Goal: Task Accomplishment & Management: Manage account settings

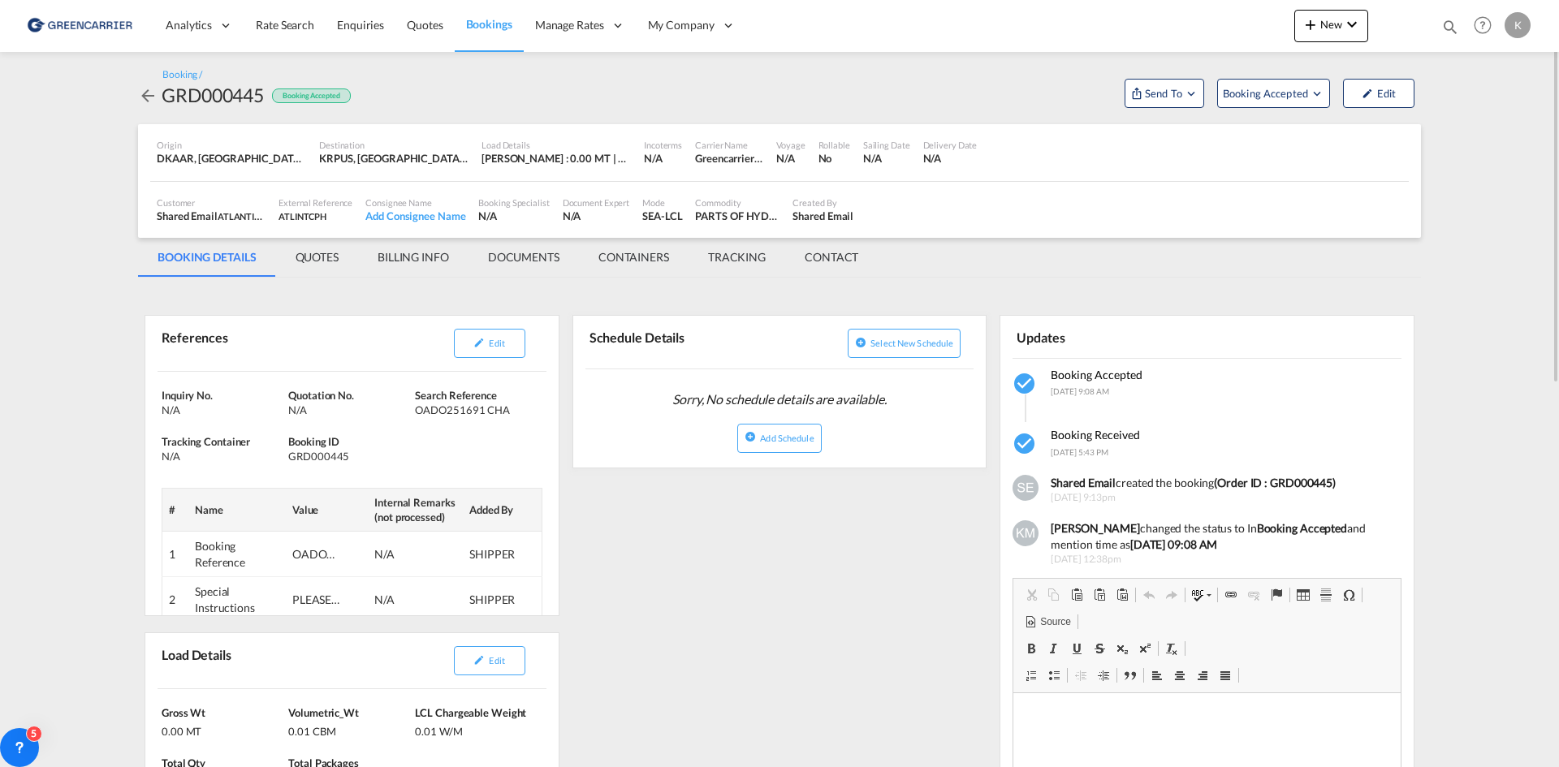
click at [151, 101] on md-icon "icon-arrow-left" at bounding box center [147, 95] width 19 height 19
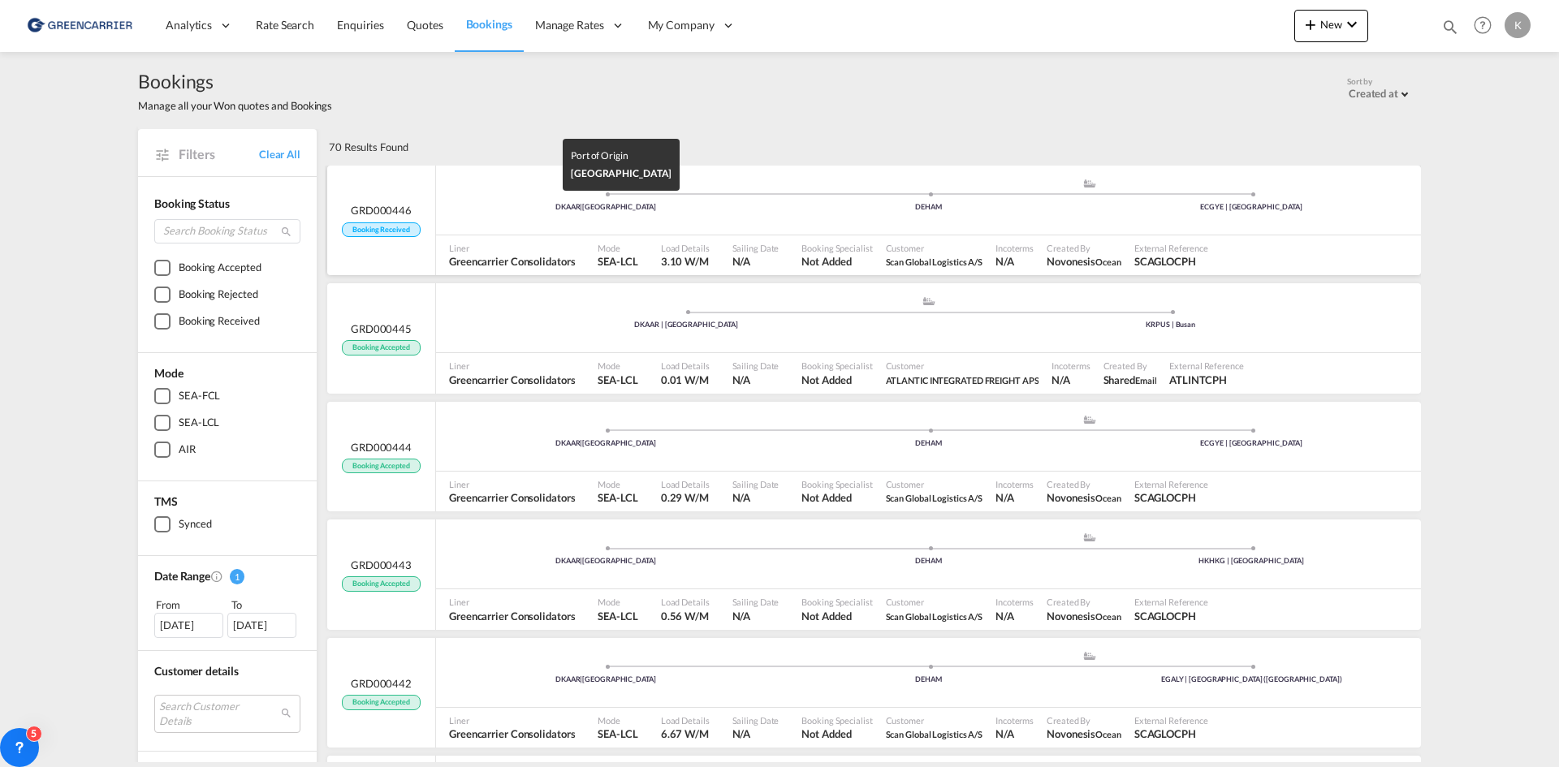
click at [525, 211] on div "DKAAR | [GEOGRAPHIC_DATA]" at bounding box center [605, 207] width 323 height 11
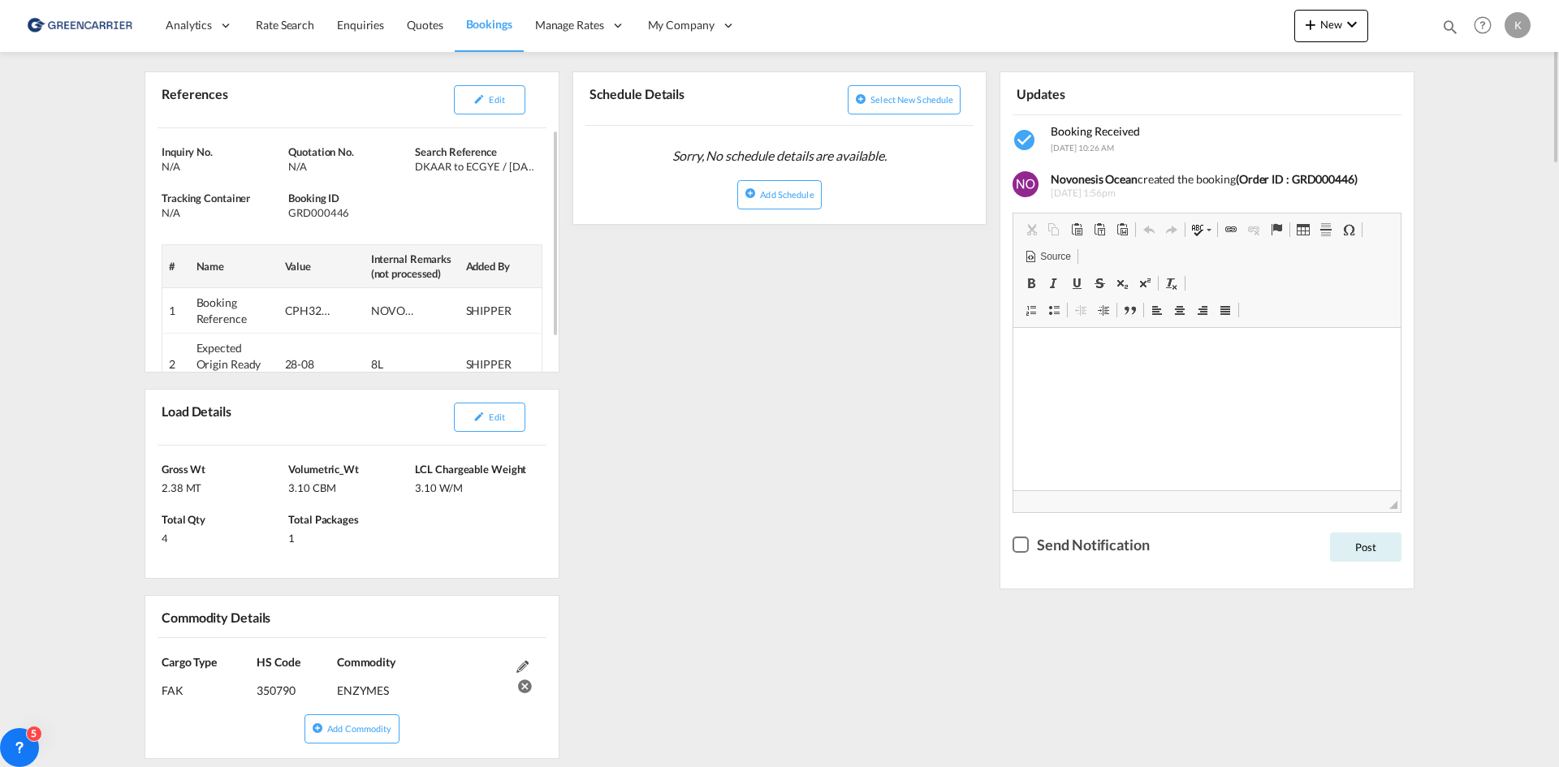
scroll to position [40, 0]
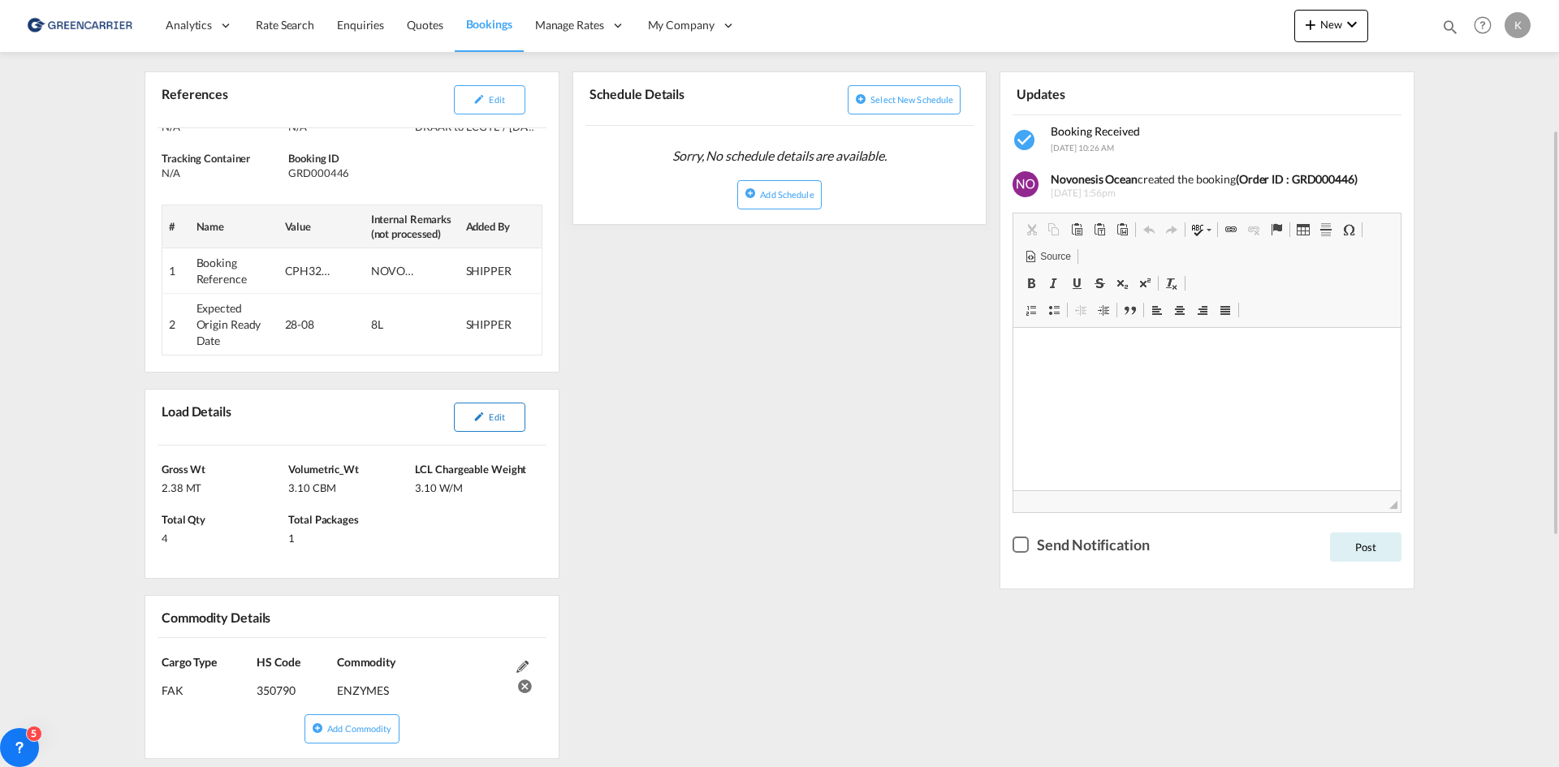
click at [481, 417] on md-icon "icon-pencil" at bounding box center [478, 416] width 11 height 11
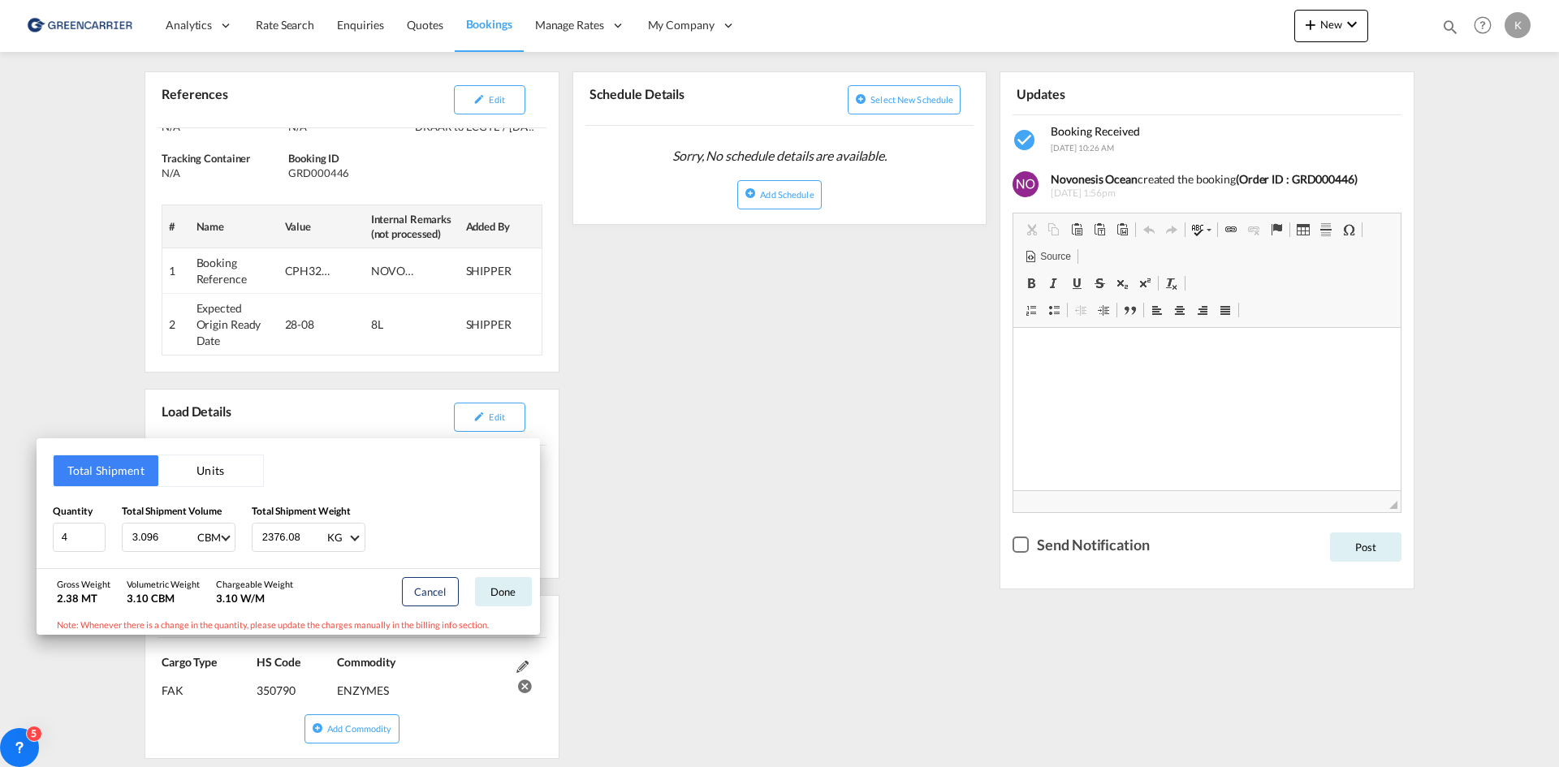
click at [749, 475] on div "Total Shipment Units Quantity 4 Total Shipment Volume 3.096 CBM CBM CFT Total S…" at bounding box center [779, 383] width 1559 height 767
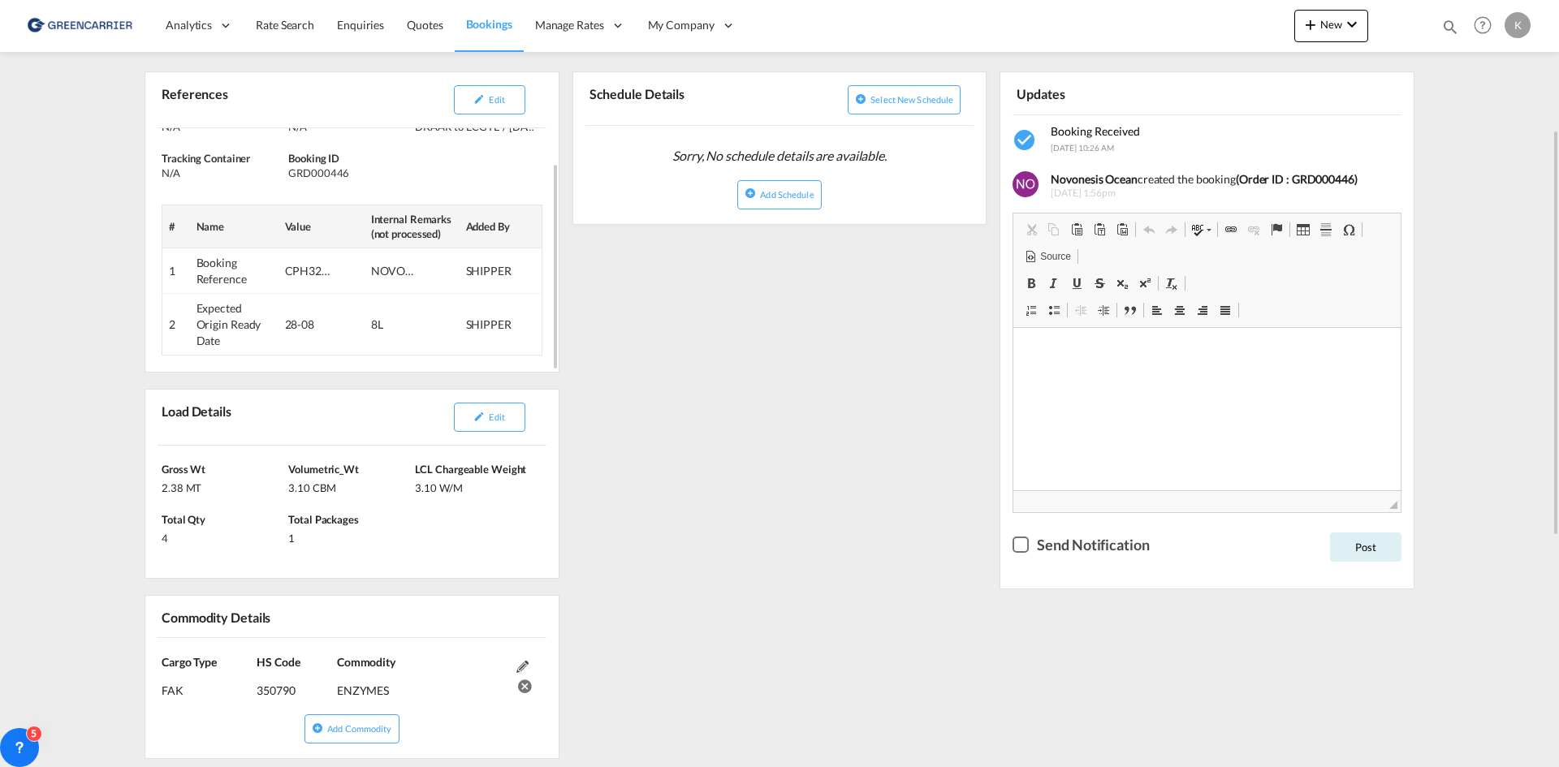
click at [316, 176] on div "GRD000446" at bounding box center [349, 173] width 123 height 15
copy div "GRD000446"
click at [501, 104] on span "Edit" at bounding box center [496, 99] width 15 height 11
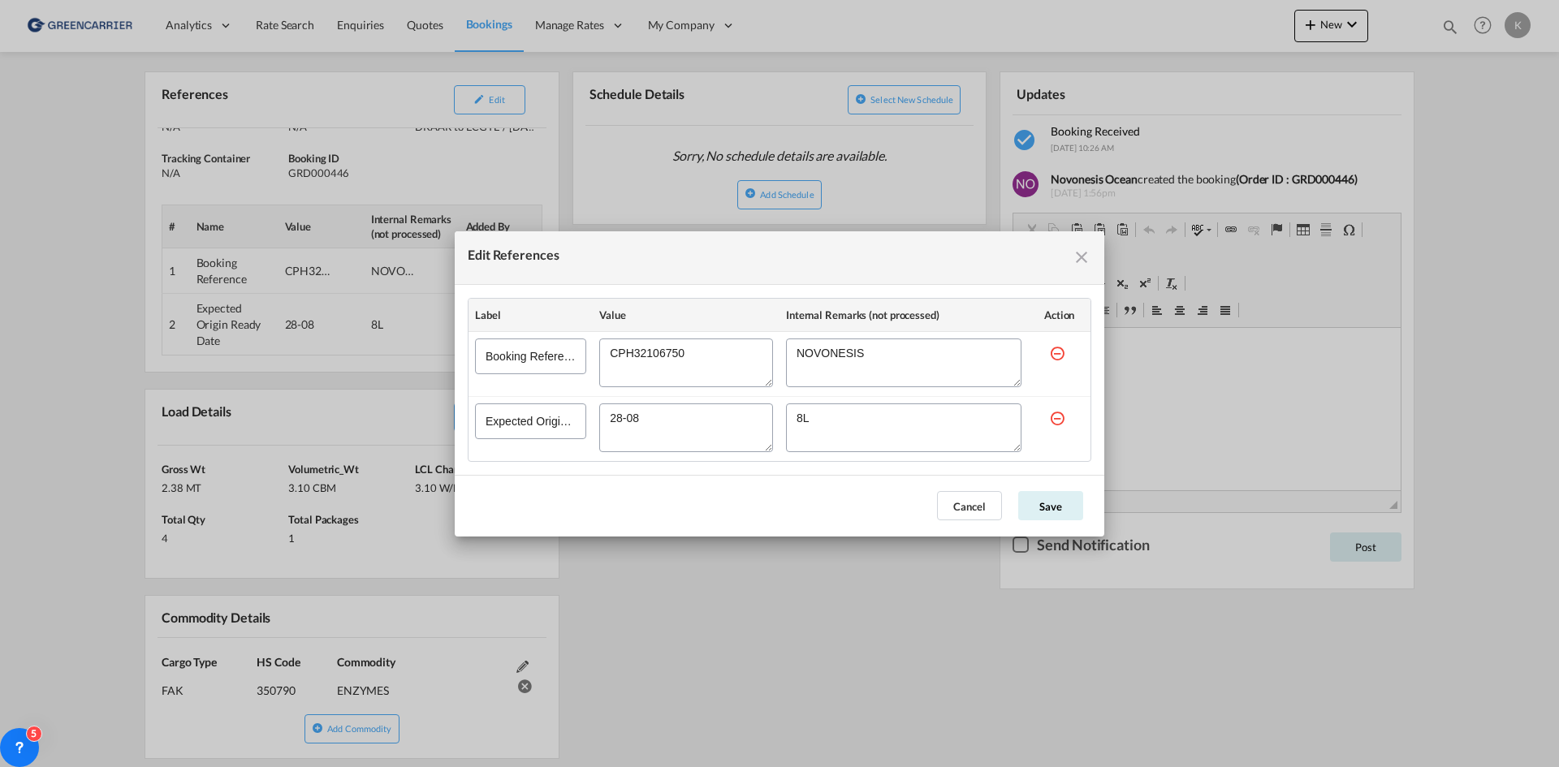
click at [664, 357] on textarea "Edit References" at bounding box center [686, 363] width 174 height 49
click at [1086, 257] on md-icon "icon-close fg-AAA8AD cursor" at bounding box center [1081, 257] width 19 height 19
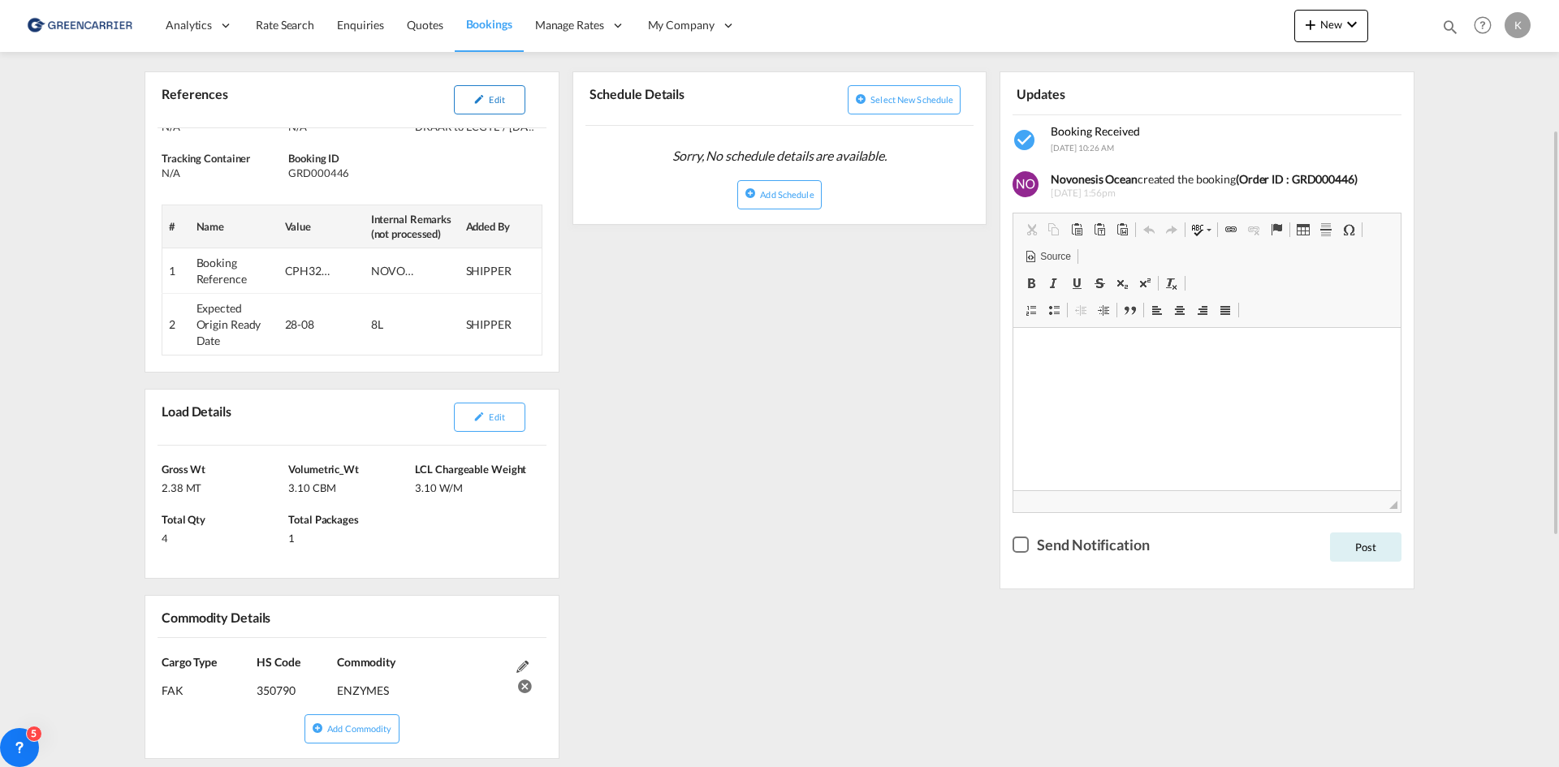
click at [515, 97] on button "Edit" at bounding box center [489, 99] width 71 height 29
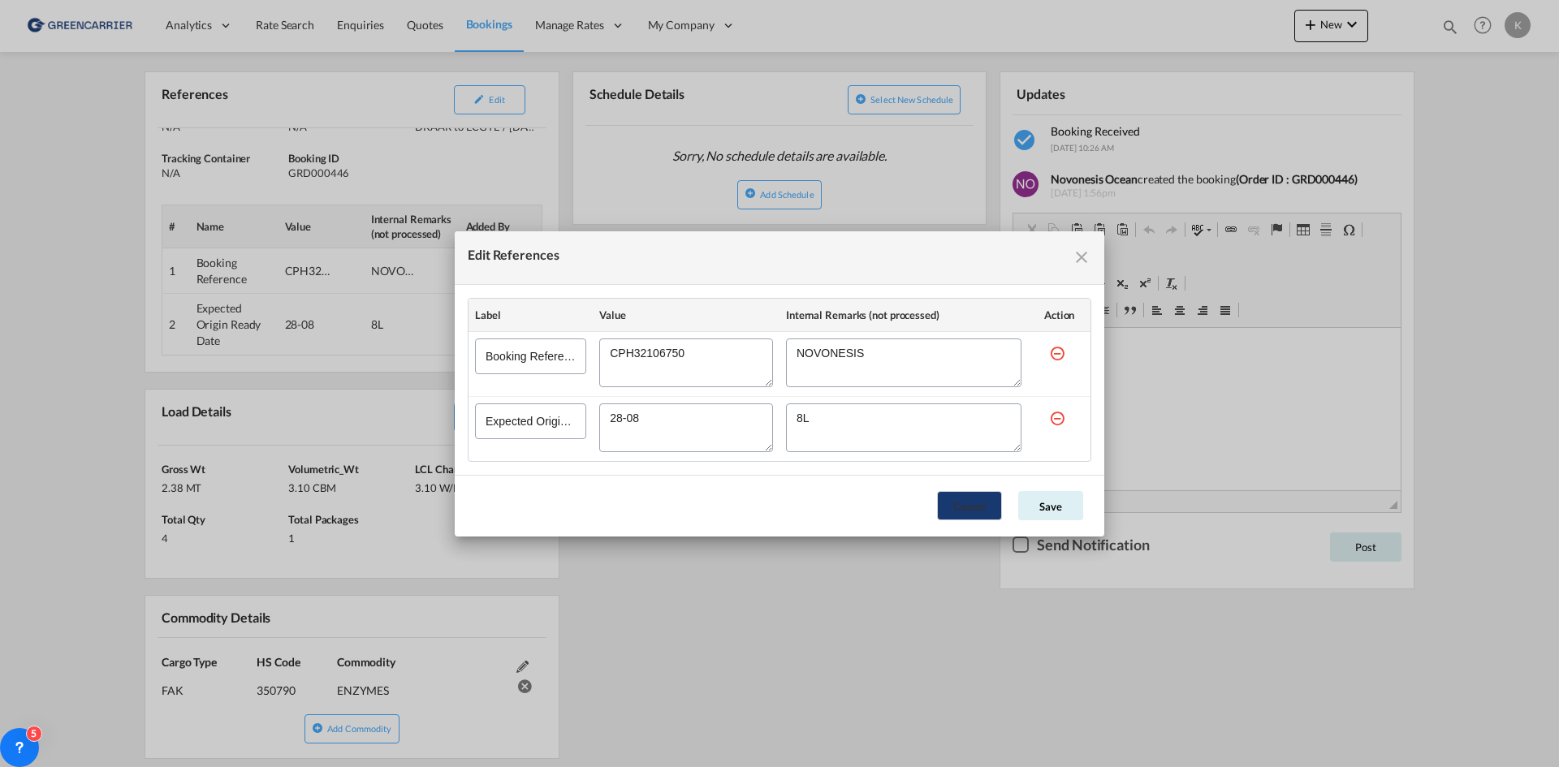
click at [952, 507] on button "Cancel" at bounding box center [969, 505] width 65 height 29
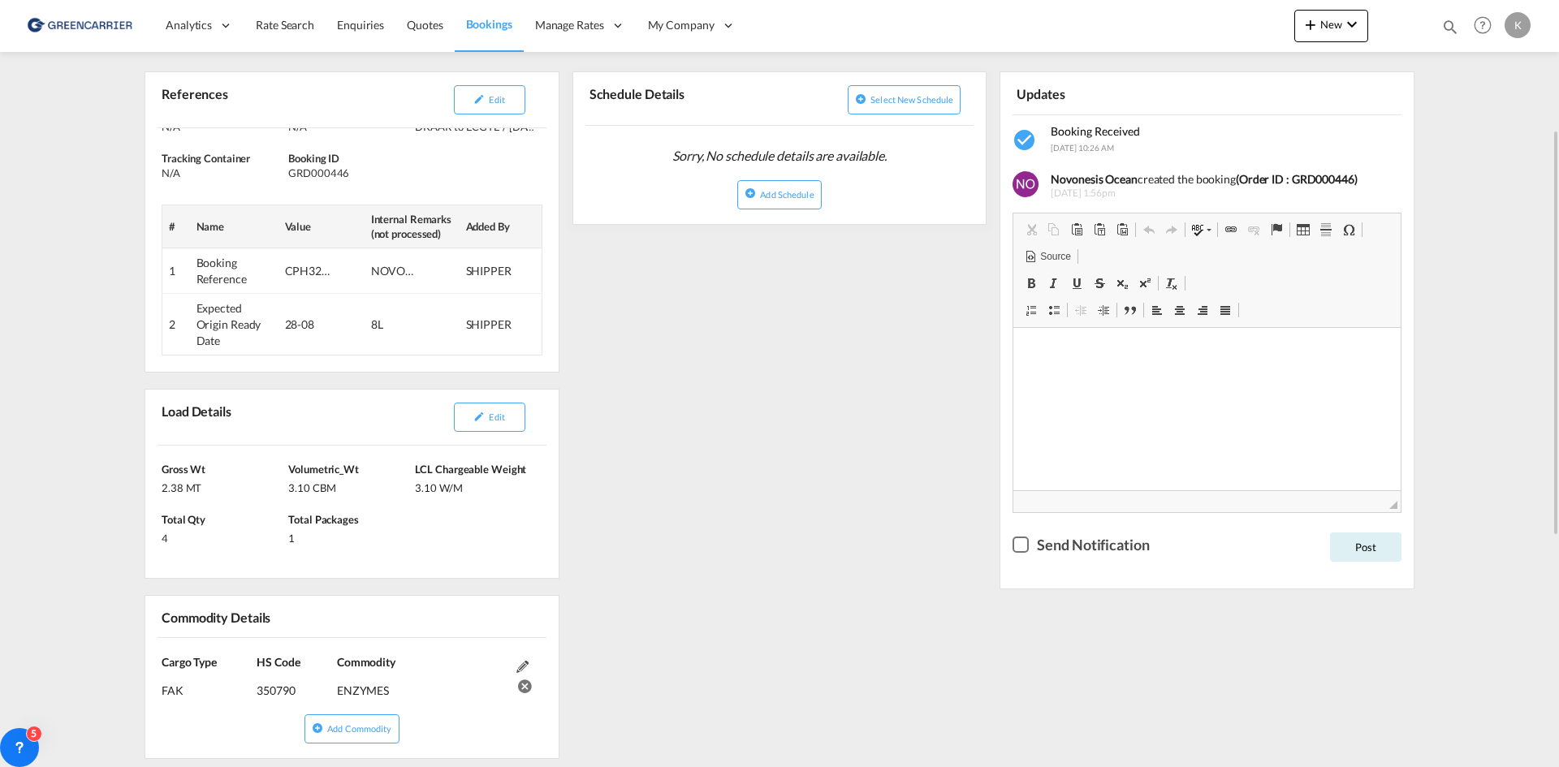
scroll to position [0, 0]
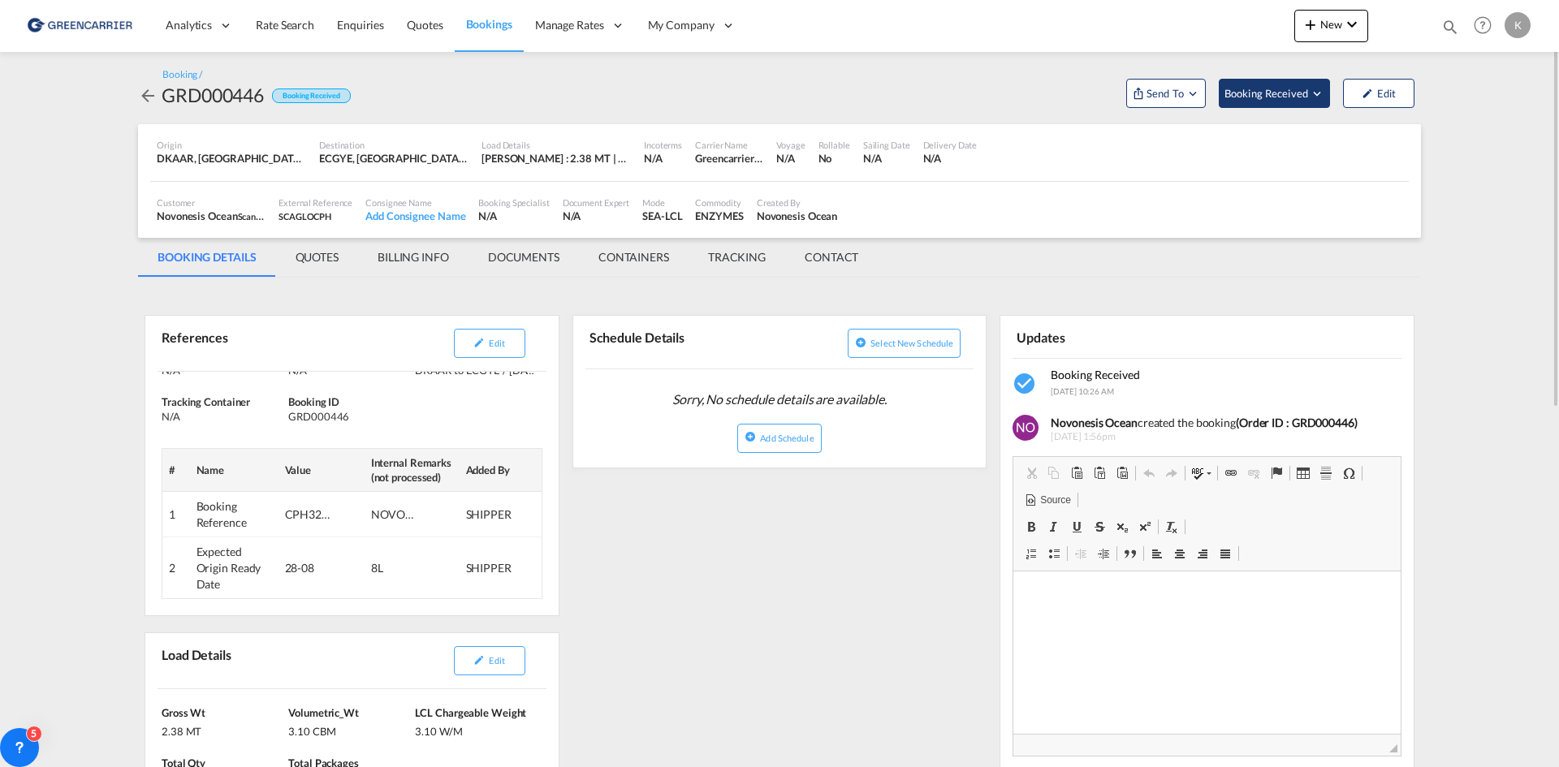
click at [1282, 94] on span "Booking Received" at bounding box center [1267, 93] width 85 height 16
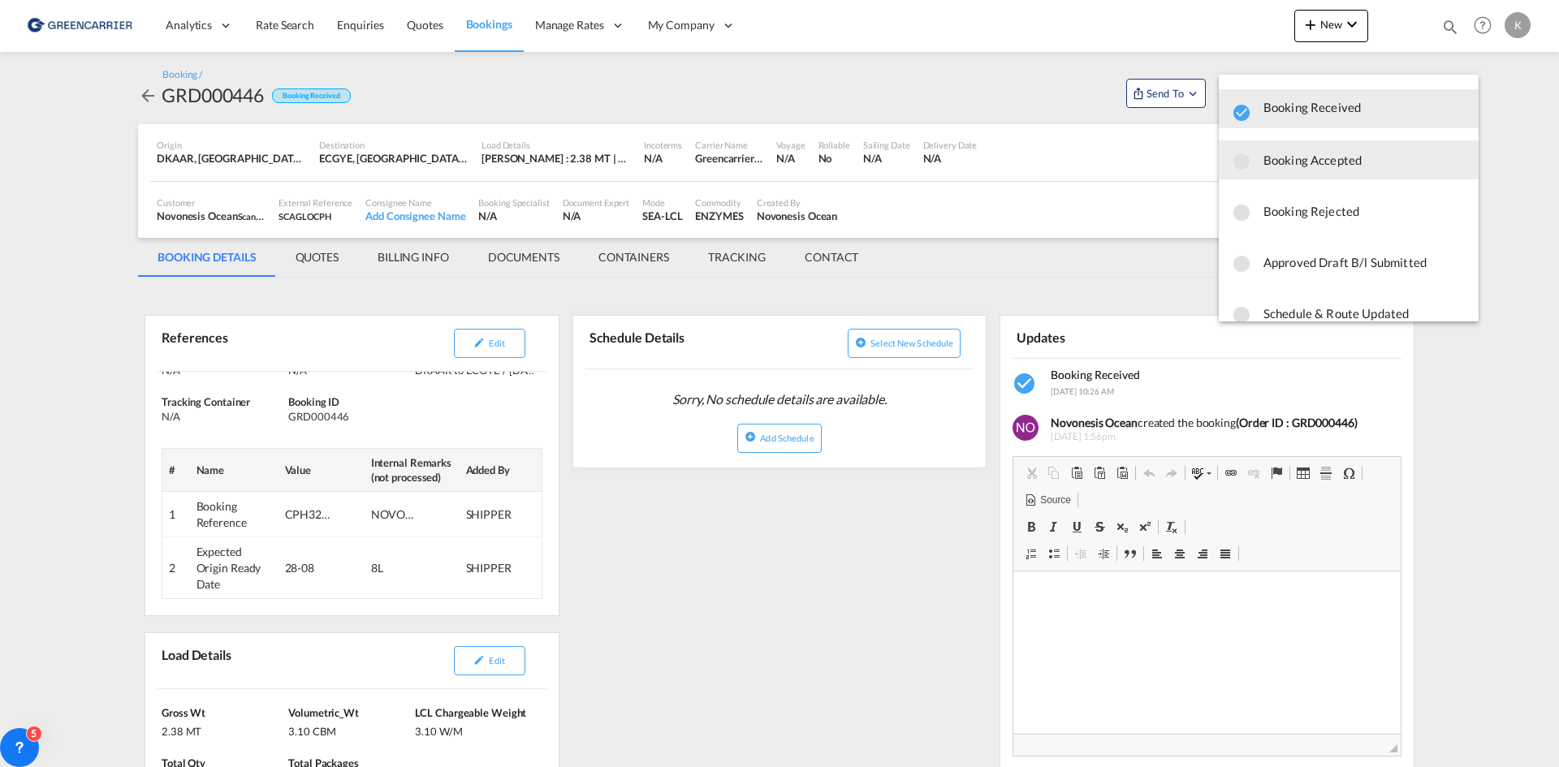
click at [1282, 170] on span "Booking Accepted" at bounding box center [1365, 159] width 202 height 29
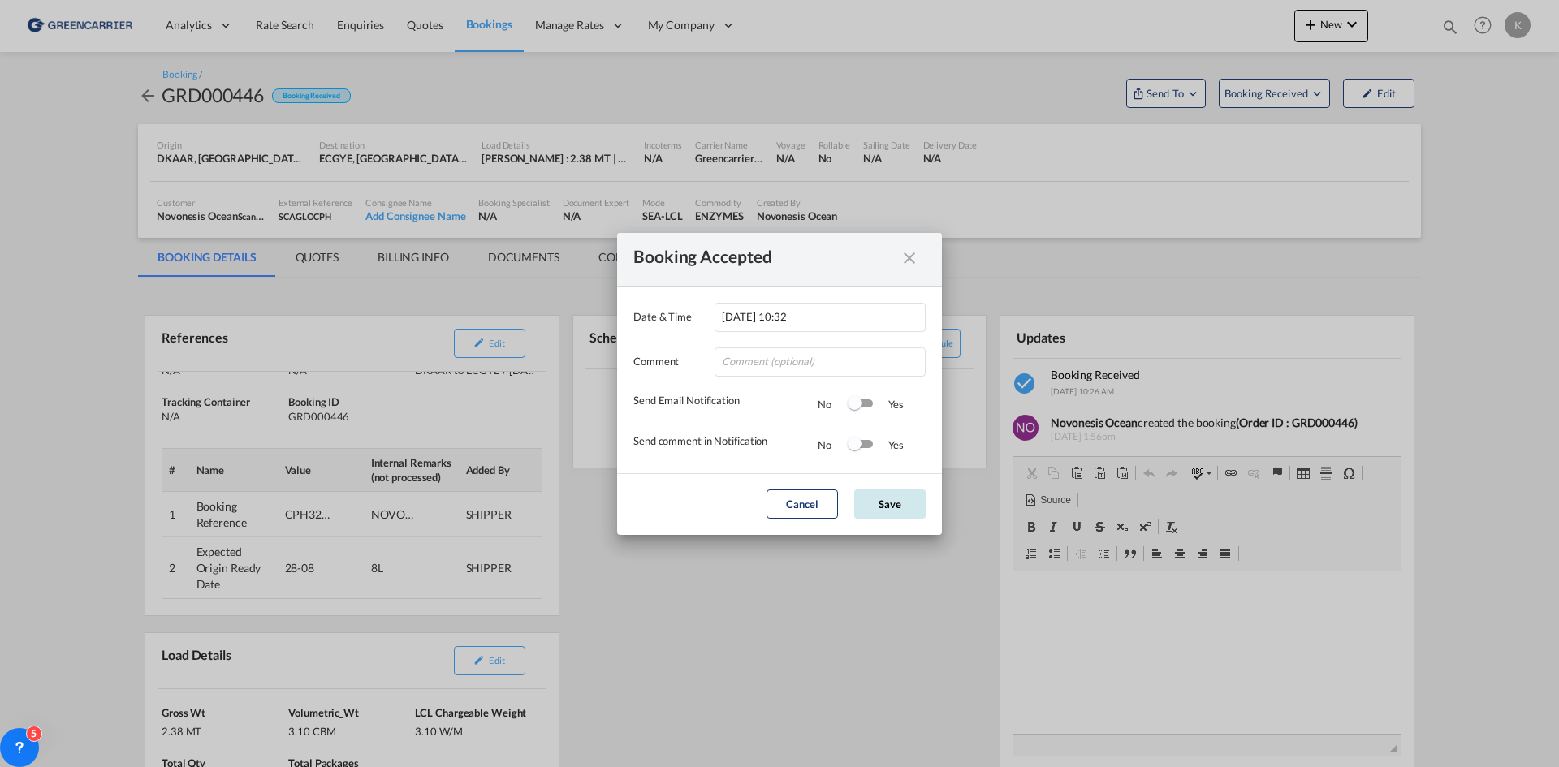
click at [880, 491] on button "Save" at bounding box center [889, 504] width 71 height 29
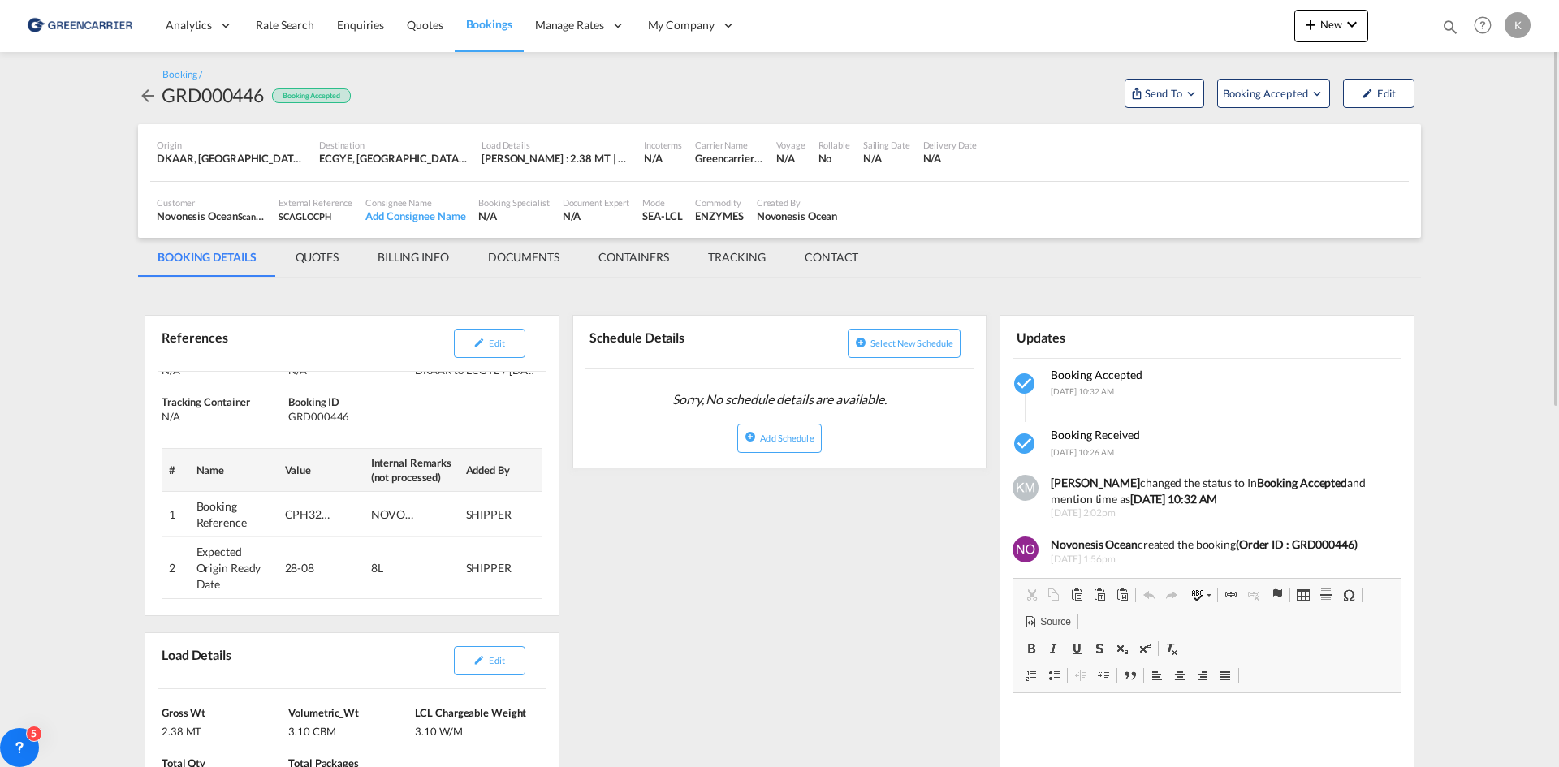
click at [151, 99] on md-icon "icon-arrow-left" at bounding box center [147, 95] width 19 height 19
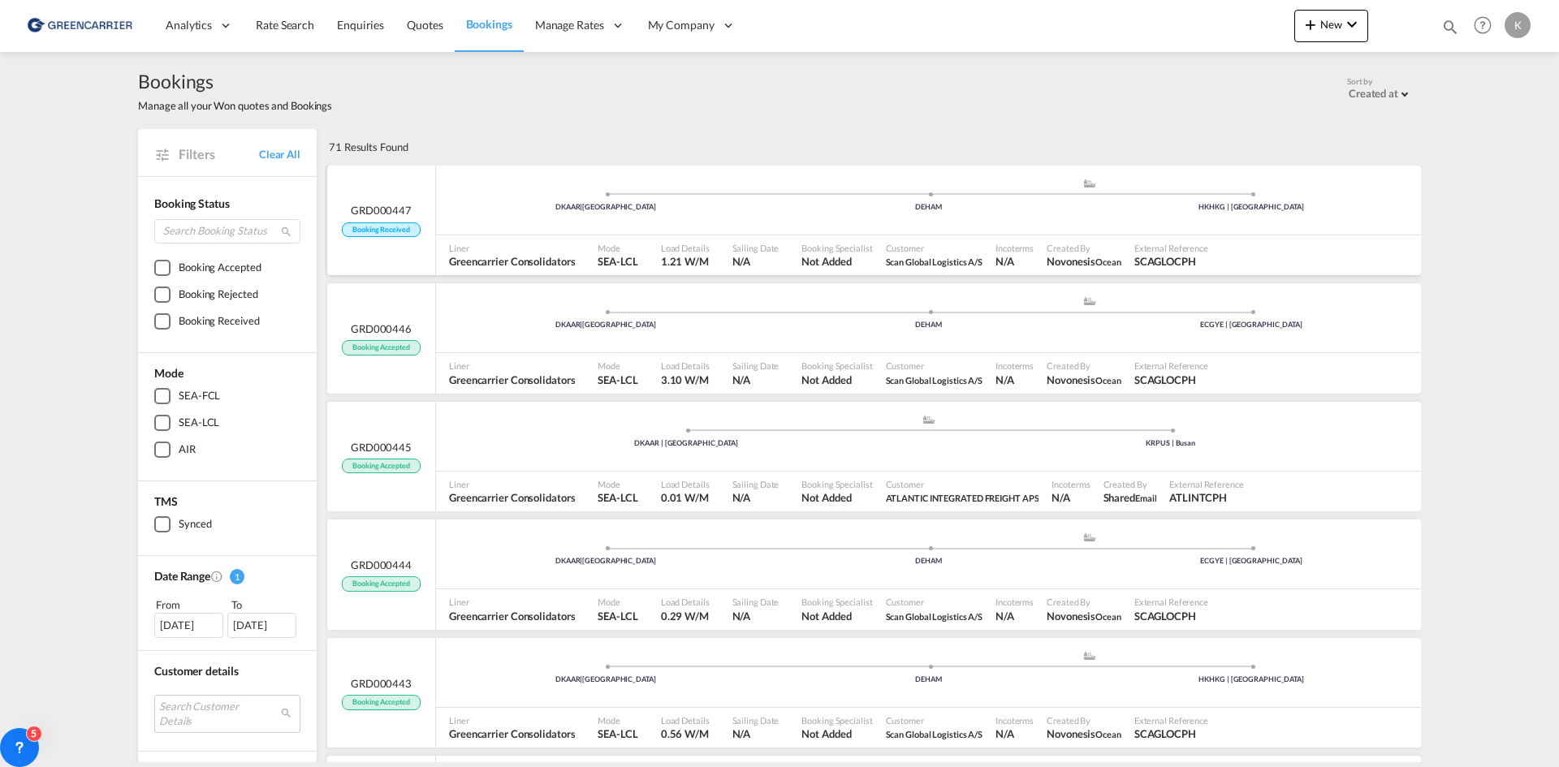
click at [450, 191] on div "DKAAR | [GEOGRAPHIC_DATA] .a{fill:#aaa8ad;} .a{fill:#aaa8ad;} DEHAM HKHKG | [GE…" at bounding box center [928, 202] width 985 height 49
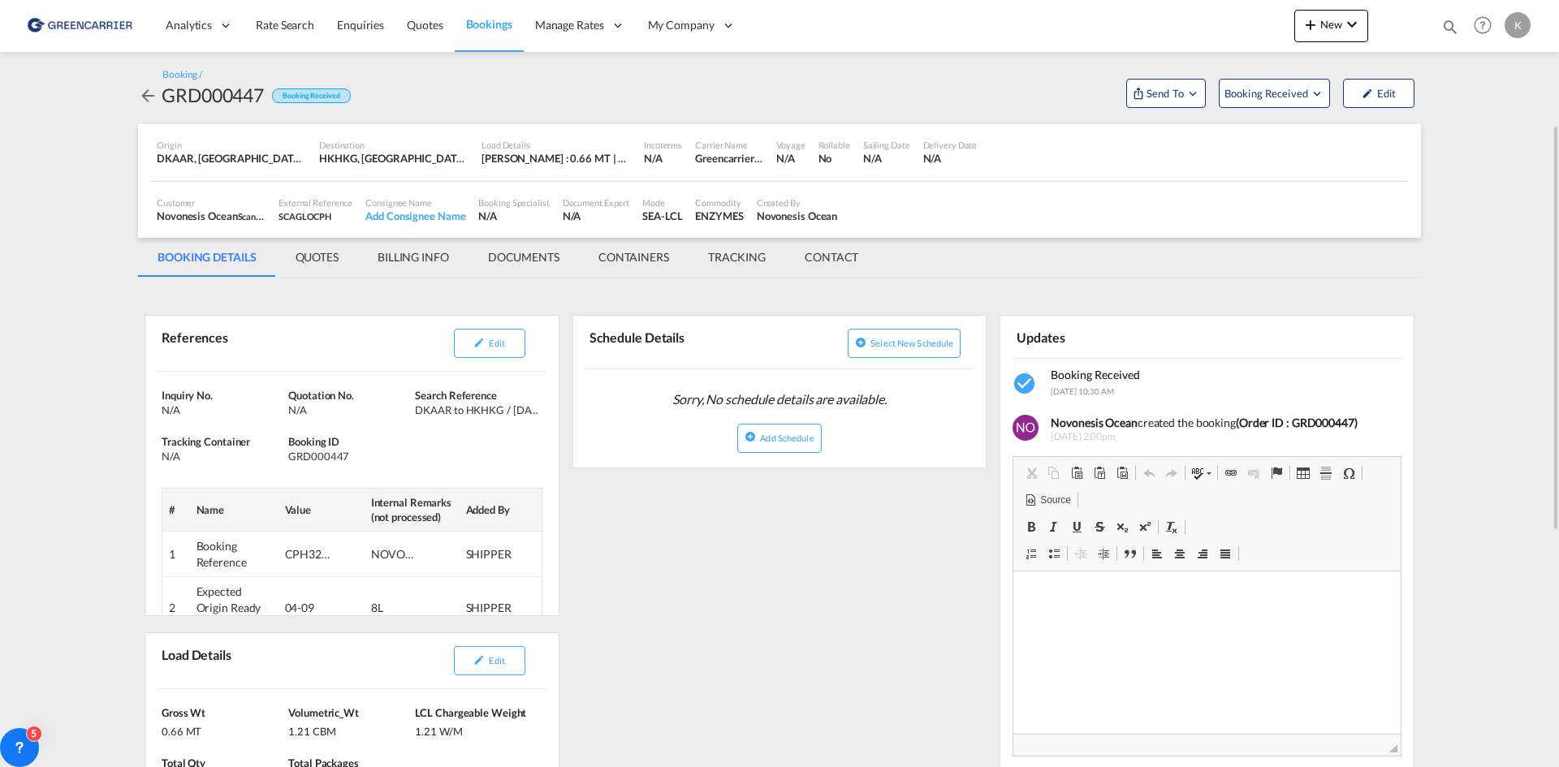
scroll to position [162, 0]
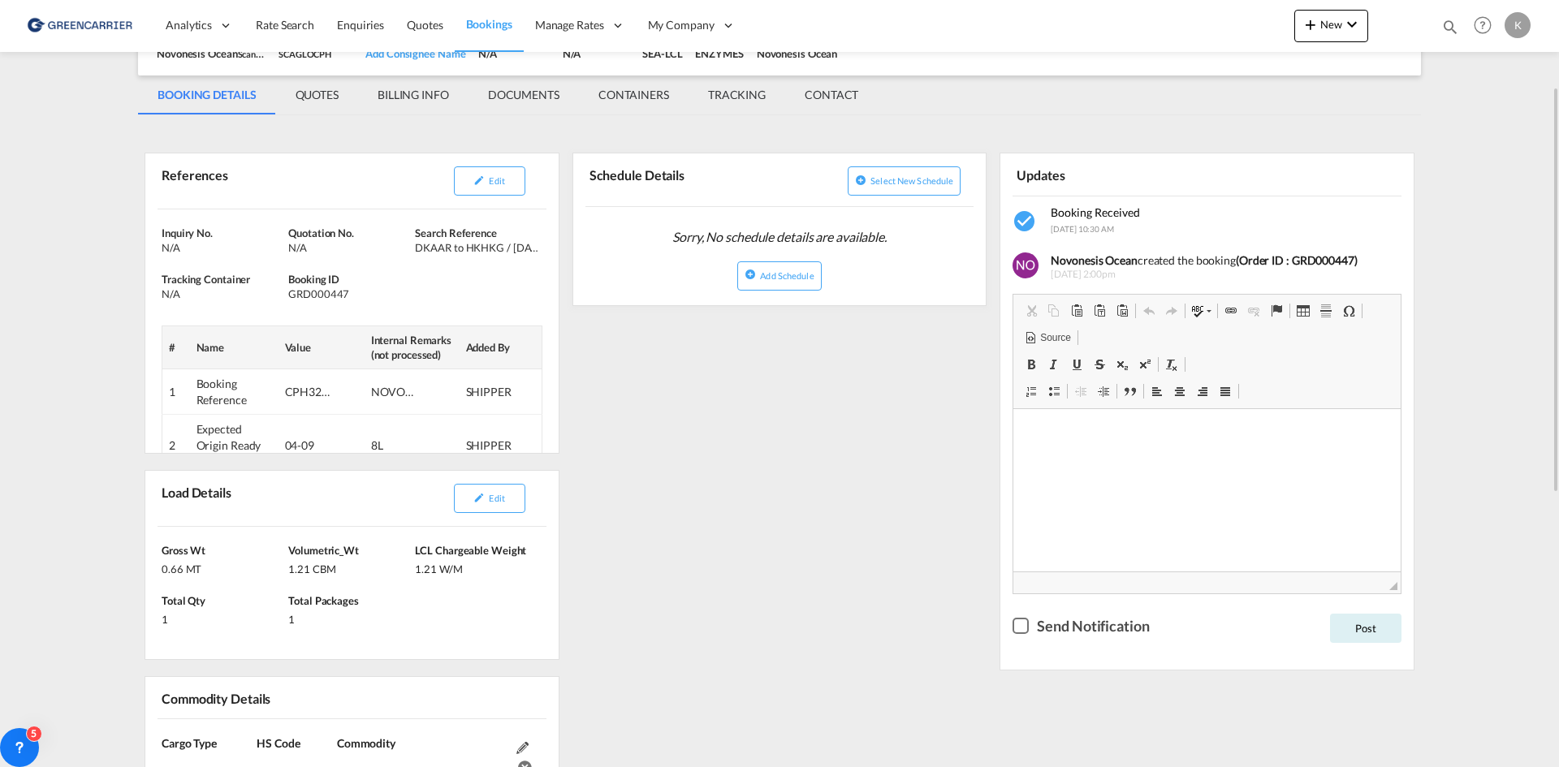
click at [496, 518] on div "Edit" at bounding box center [489, 499] width 101 height 42
click at [496, 506] on button "Edit" at bounding box center [489, 498] width 71 height 29
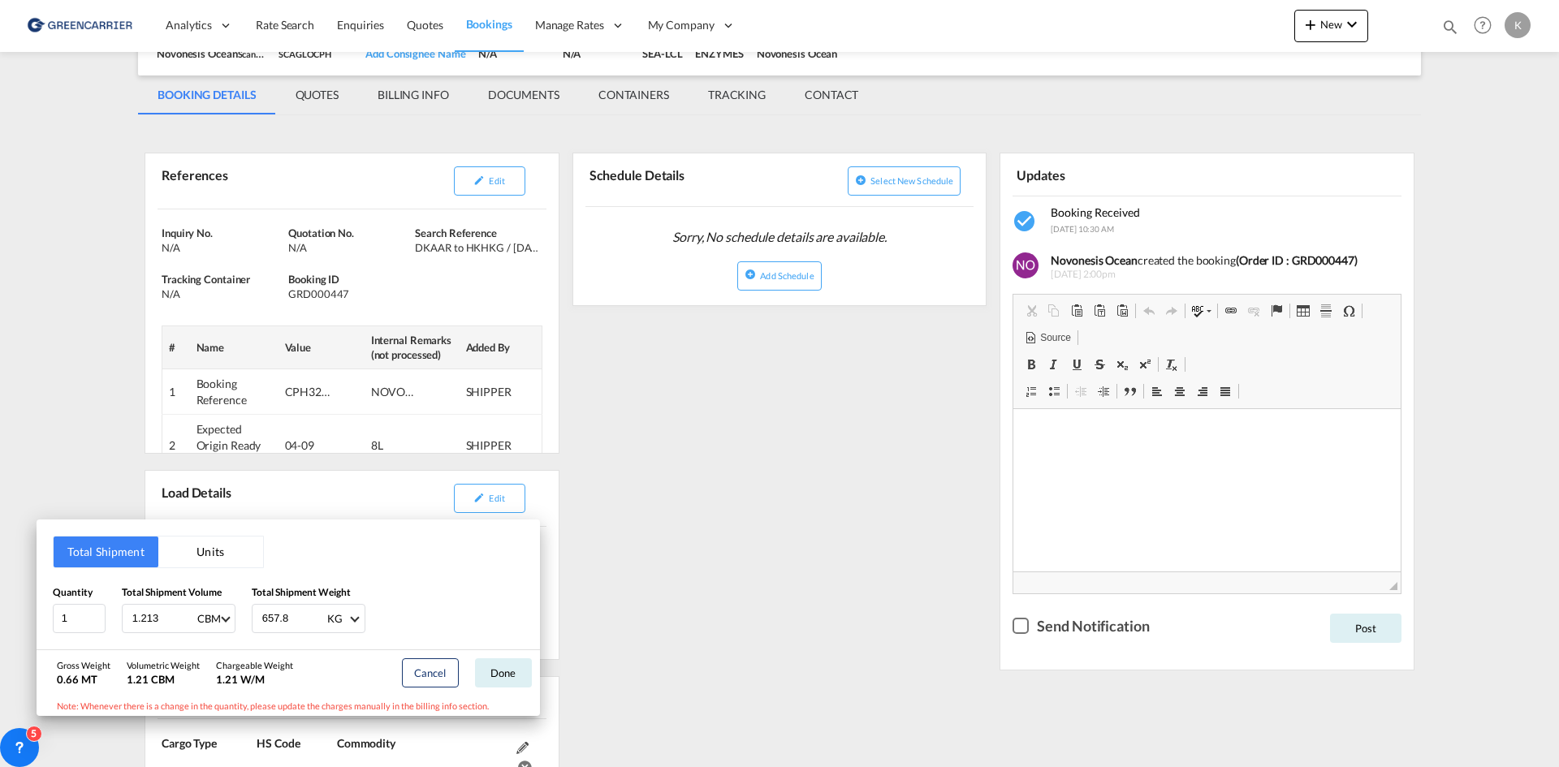
click at [836, 471] on div "Total Shipment Units Quantity 1 Total Shipment Volume 1.213 CBM CBM CFT Total S…" at bounding box center [779, 383] width 1559 height 767
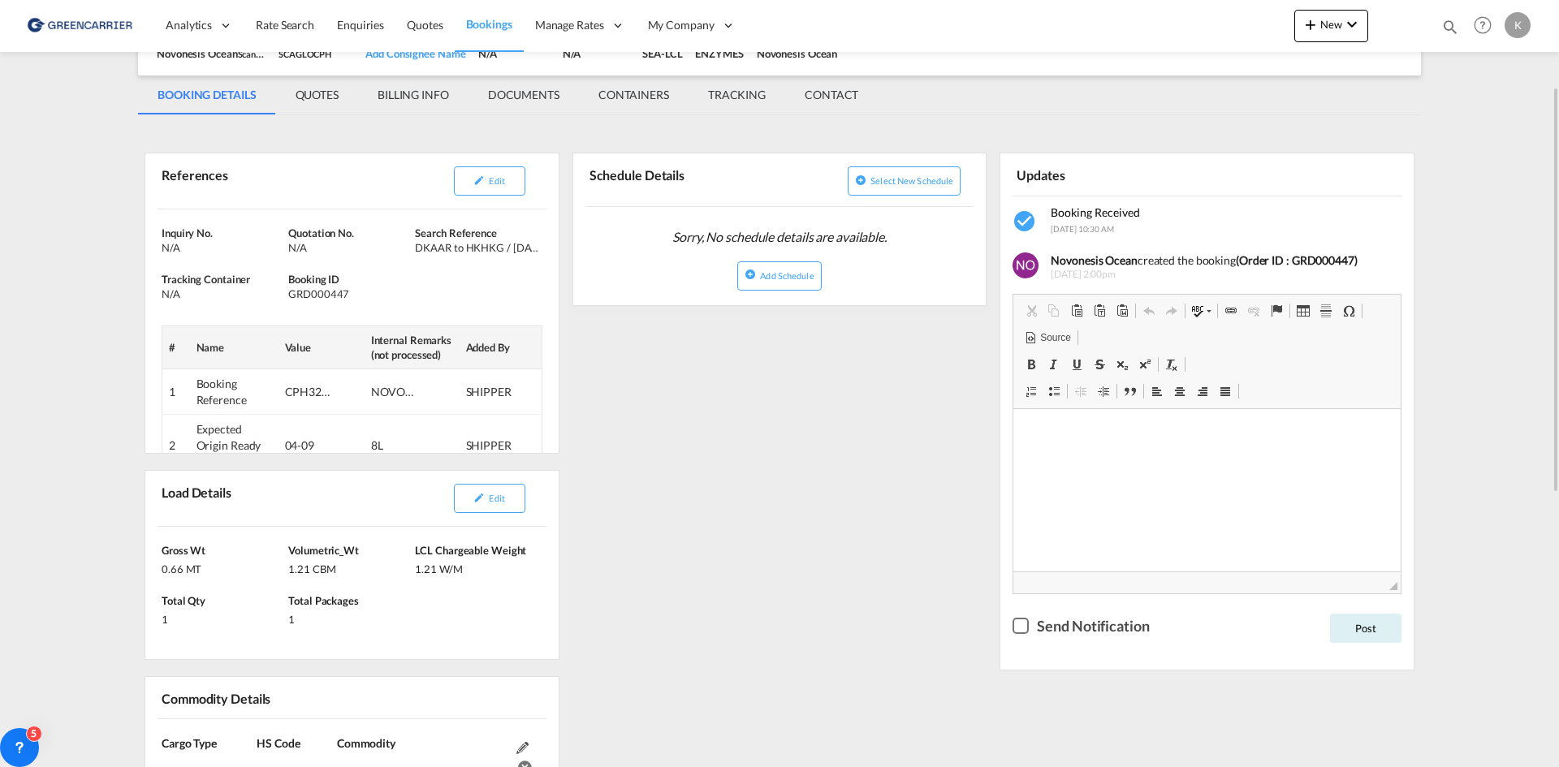
click at [495, 165] on div "Edit" at bounding box center [443, 181] width 191 height 42
click at [495, 181] on span "Edit" at bounding box center [496, 180] width 15 height 11
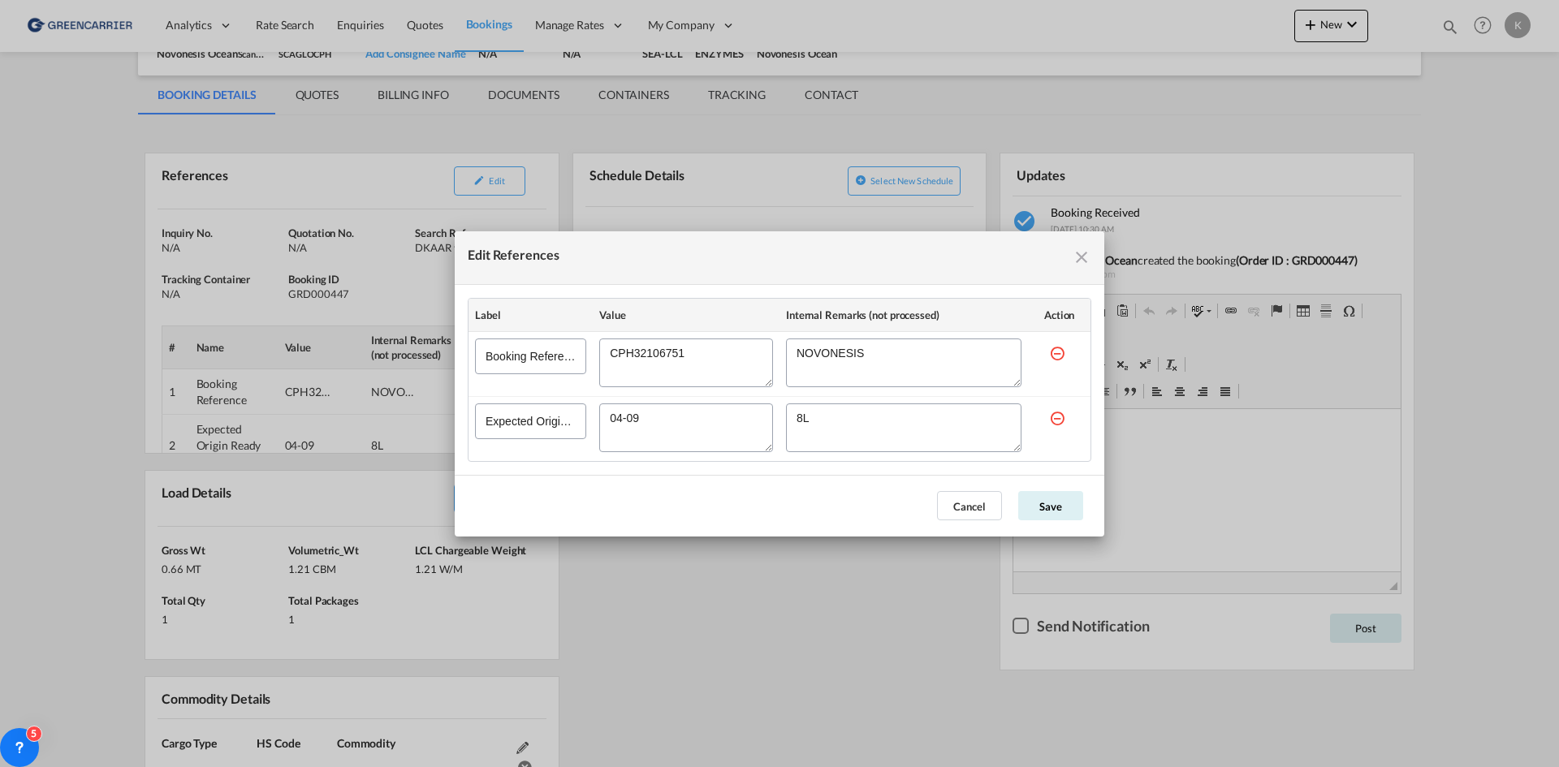
click at [964, 629] on div "Edit References Label Value Internal Remarks (not processed) Action Booking Ref…" at bounding box center [779, 383] width 1559 height 767
click at [1074, 258] on md-icon "icon-close fg-AAA8AD cursor" at bounding box center [1081, 257] width 19 height 19
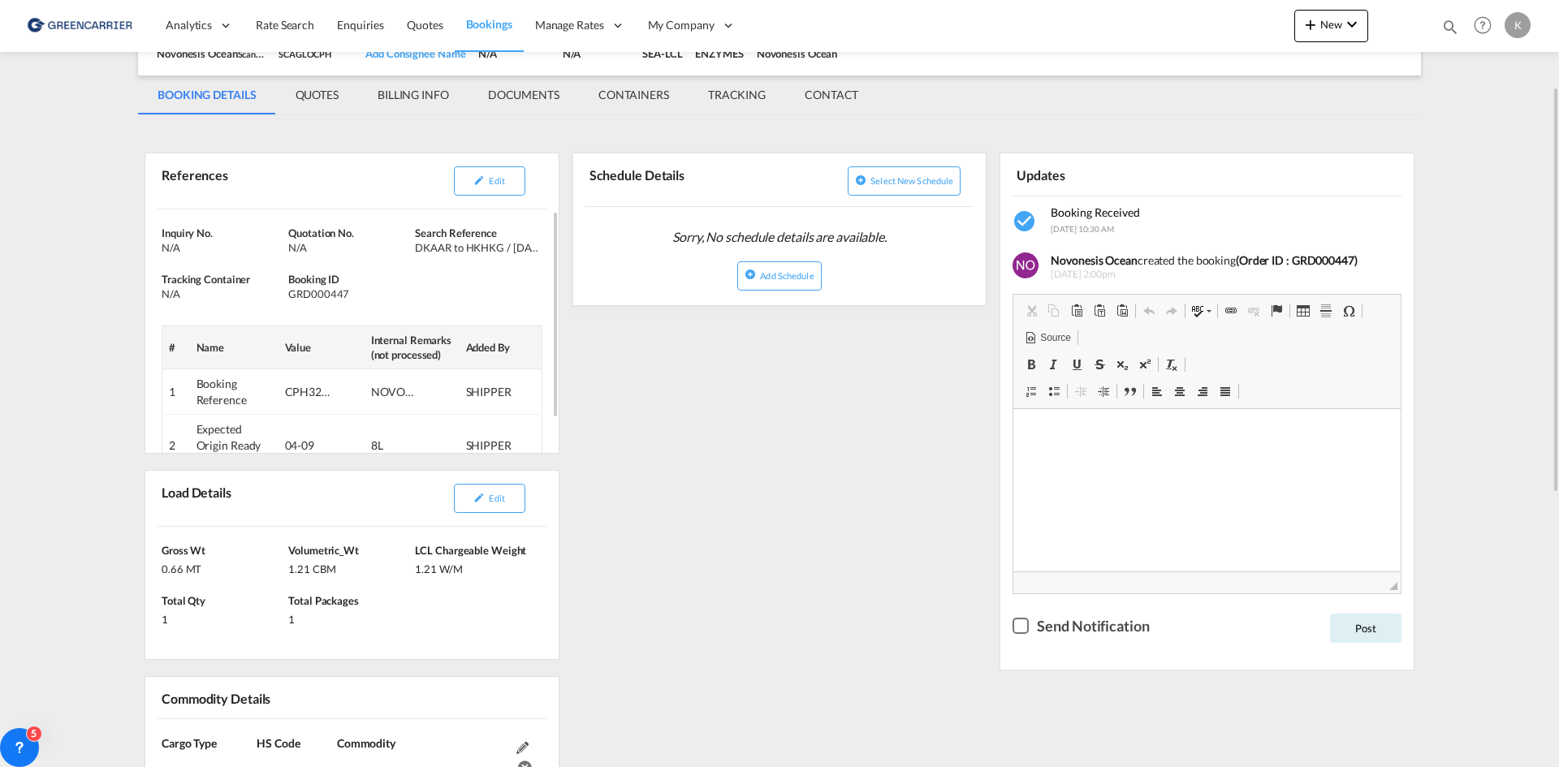
click at [330, 295] on div "GRD000447" at bounding box center [349, 294] width 123 height 15
copy div "GRD000447"
click at [500, 176] on span "Edit" at bounding box center [496, 180] width 15 height 11
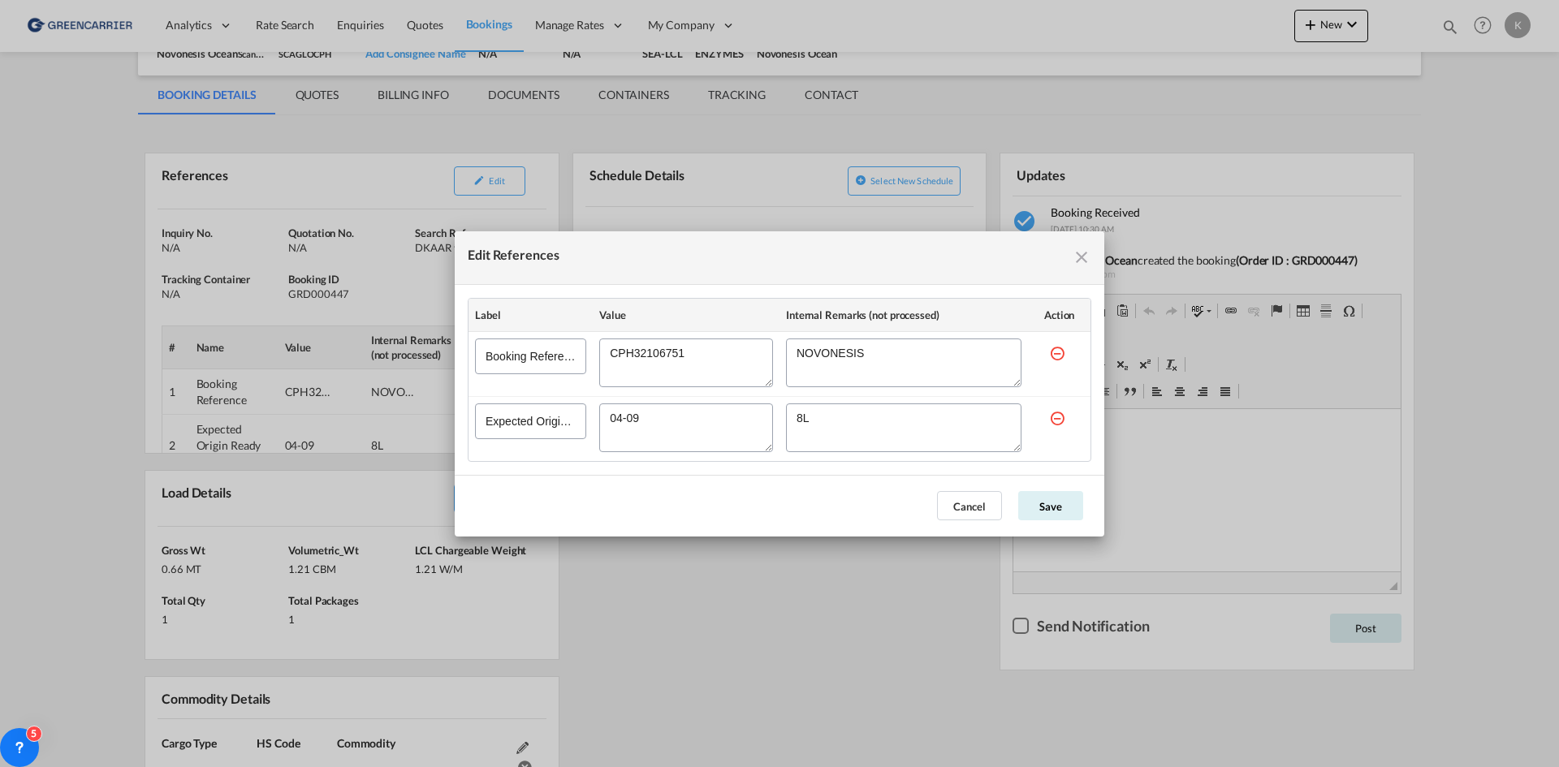
click at [652, 354] on textarea "Edit References" at bounding box center [686, 363] width 174 height 49
click at [962, 512] on button "Cancel" at bounding box center [969, 505] width 65 height 29
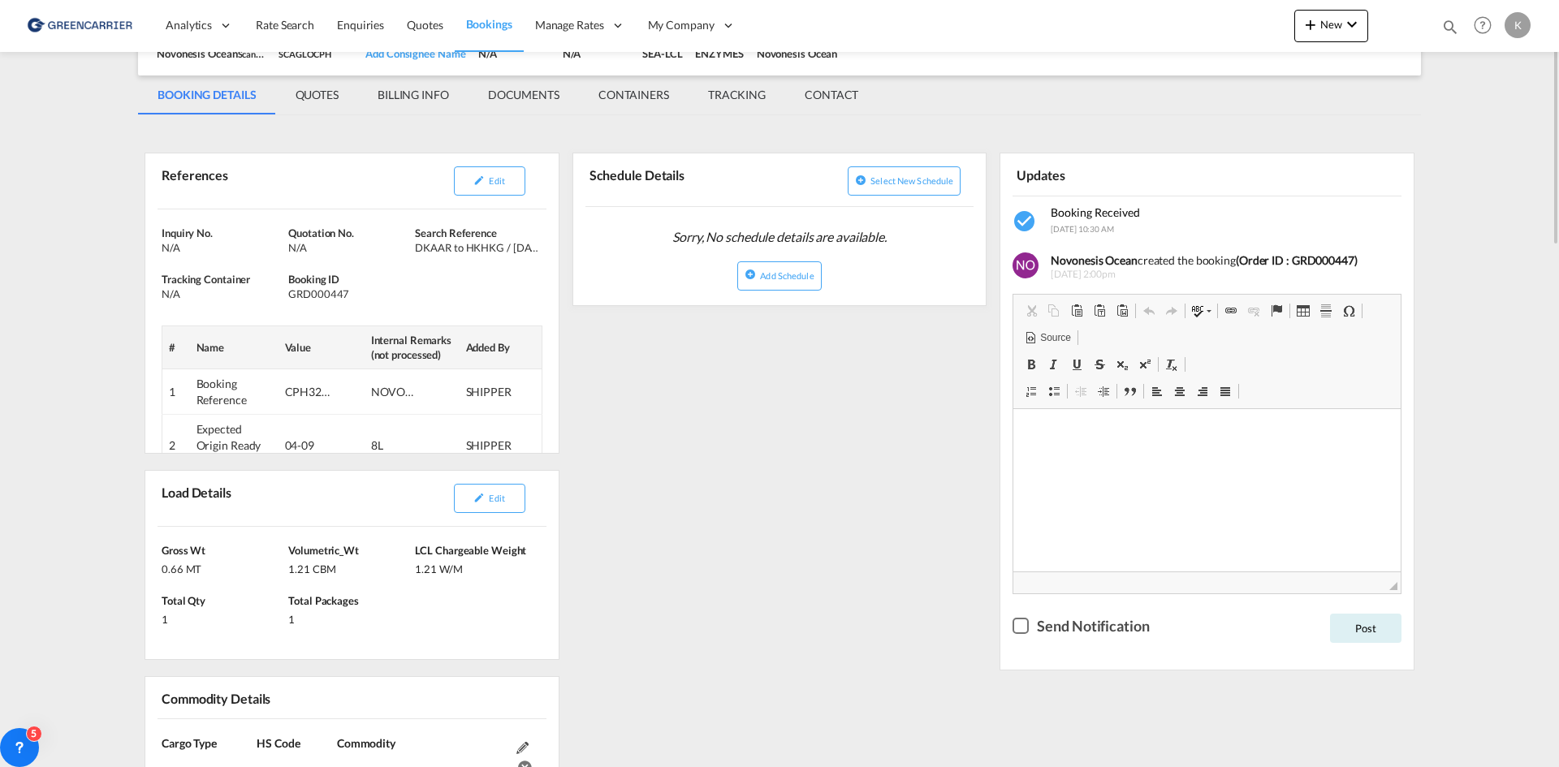
scroll to position [0, 0]
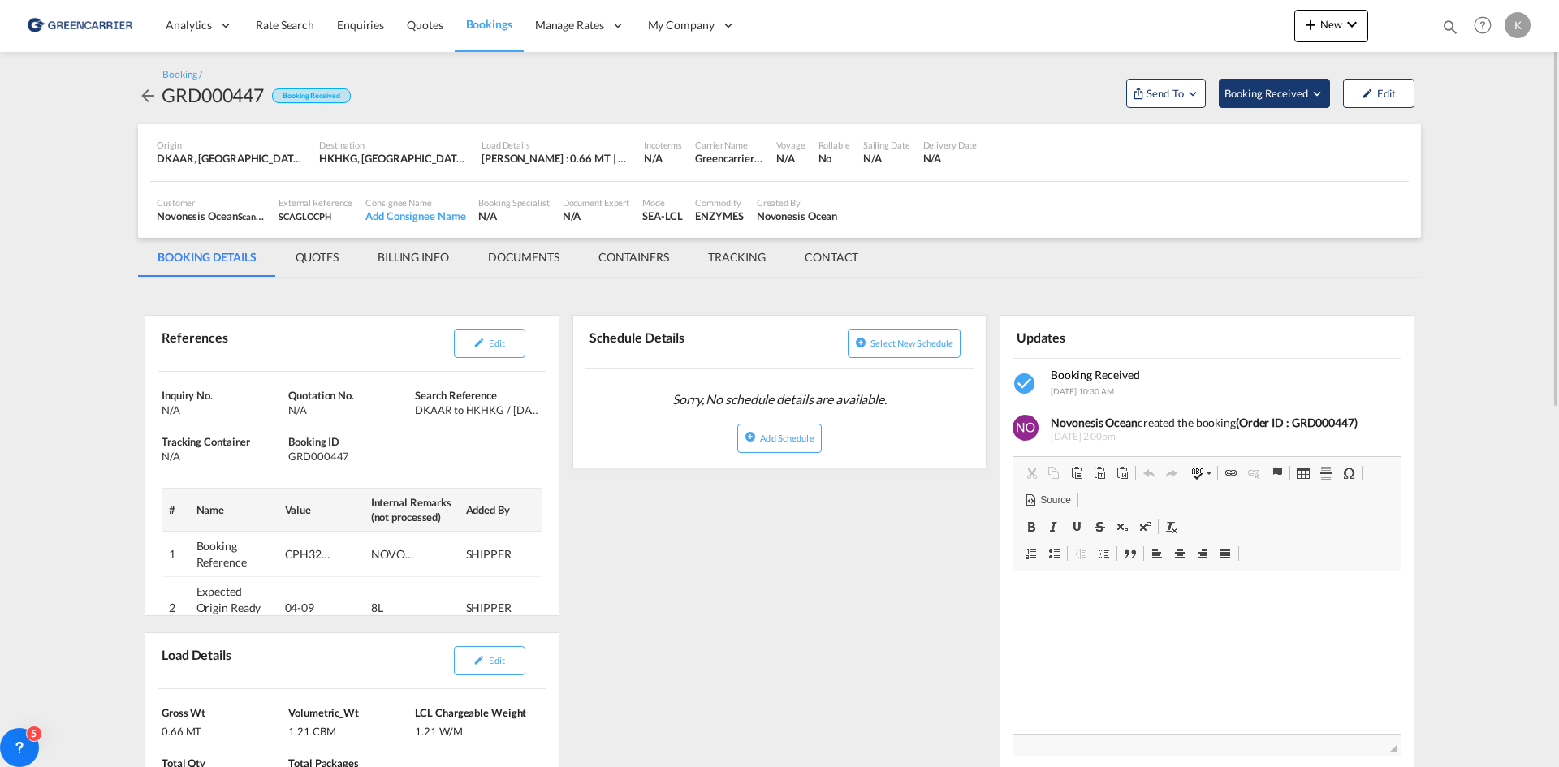
click at [1264, 89] on span "Booking Received" at bounding box center [1267, 93] width 85 height 16
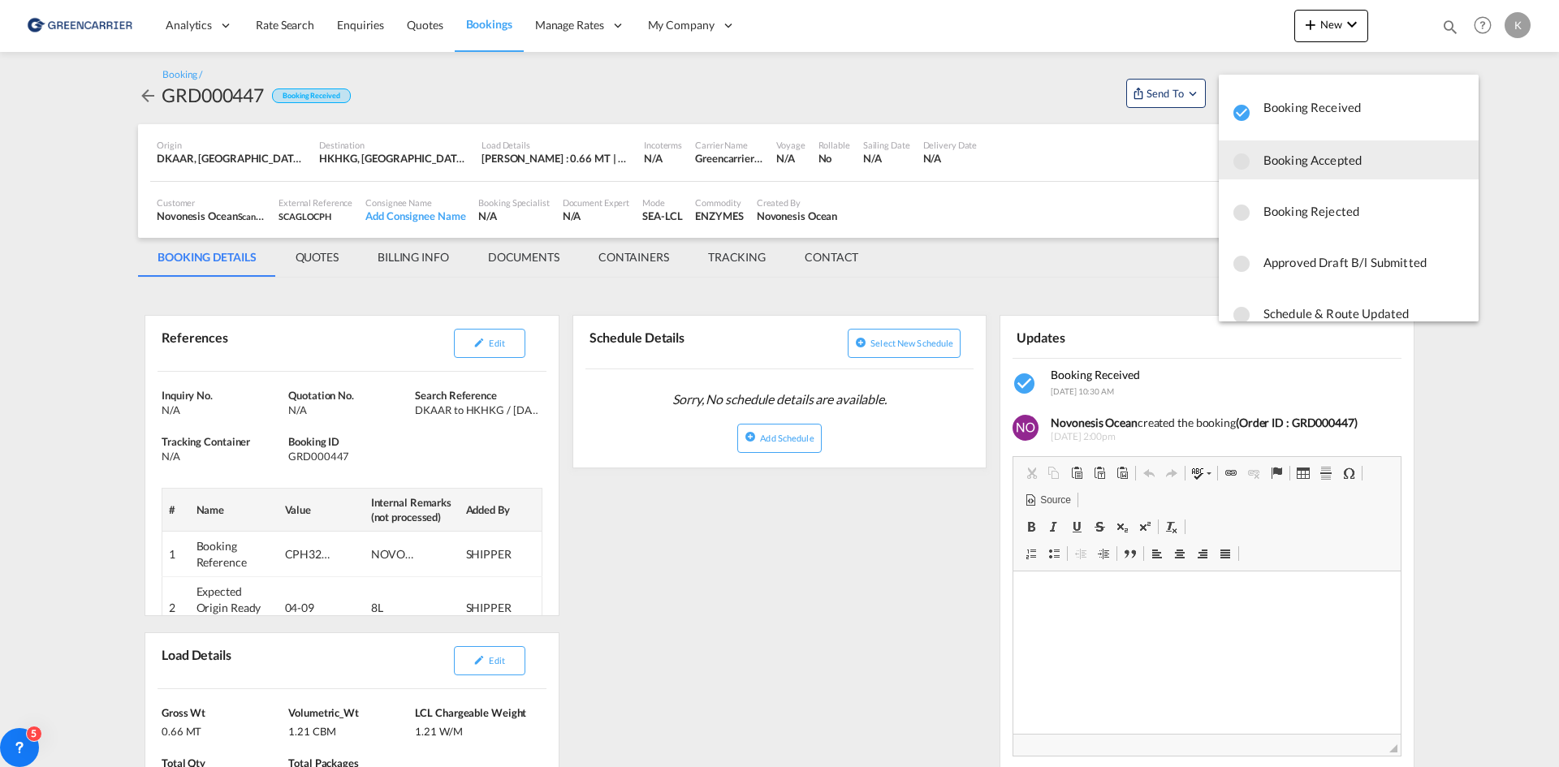
click at [1266, 165] on span "Booking Accepted" at bounding box center [1365, 159] width 202 height 29
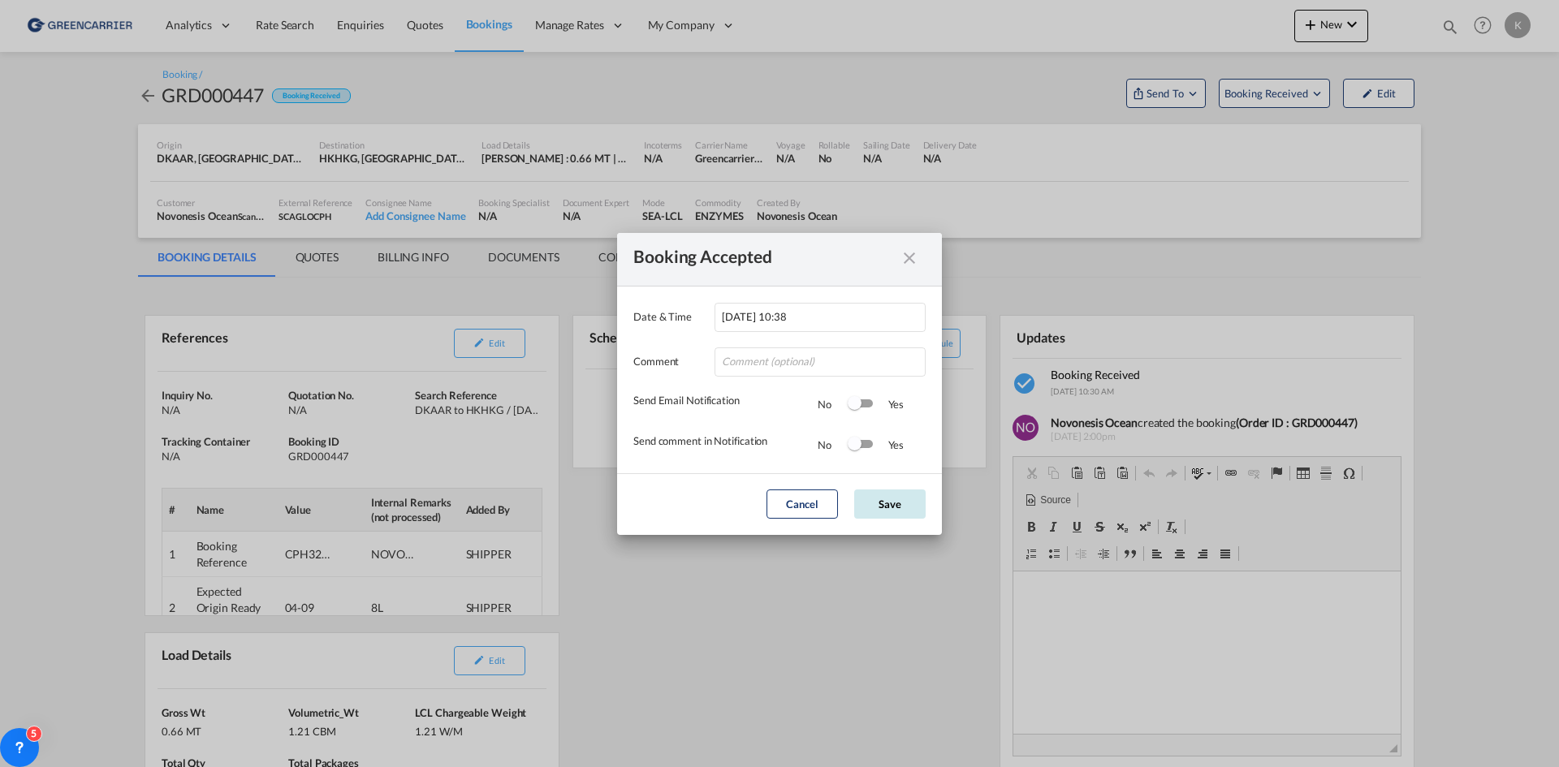
click at [886, 509] on button "Save" at bounding box center [889, 504] width 71 height 29
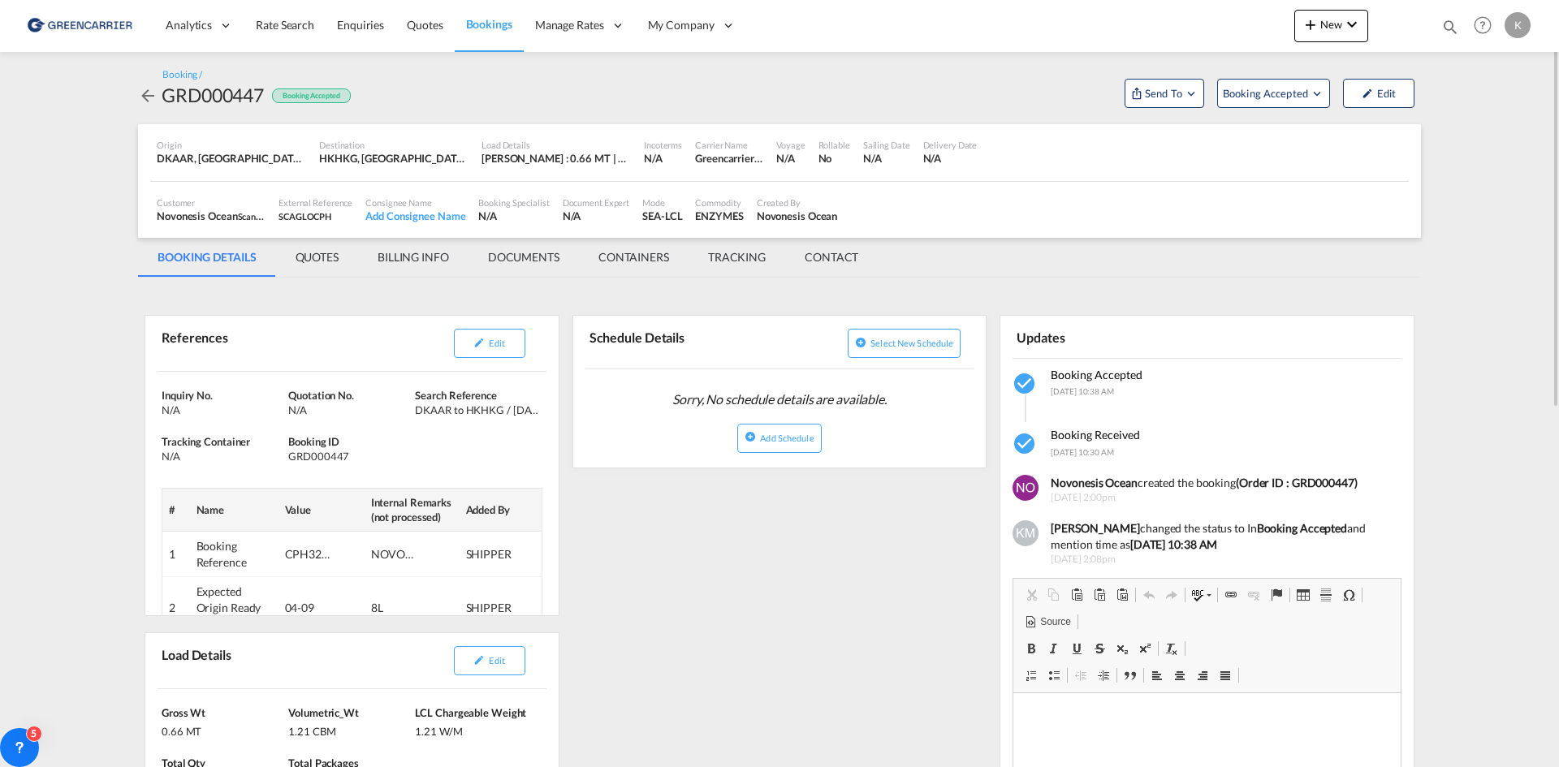
click at [144, 96] on md-icon "icon-arrow-left" at bounding box center [147, 95] width 19 height 19
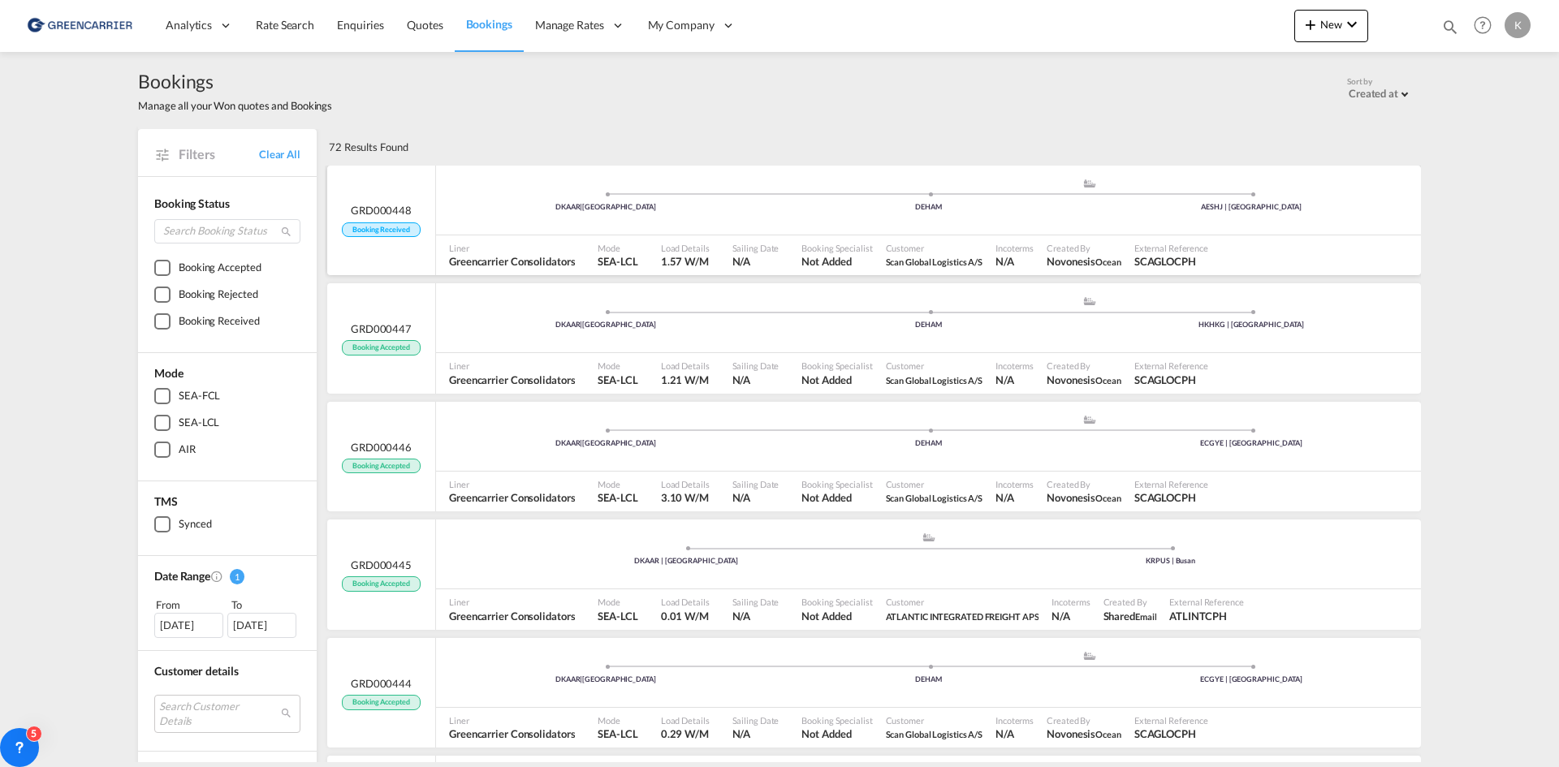
click at [633, 228] on div "DKAAR | [GEOGRAPHIC_DATA] .a{fill:#aaa8ad;} .a{fill:#aaa8ad;} DEHAM AESHJ | [GE…" at bounding box center [928, 204] width 985 height 53
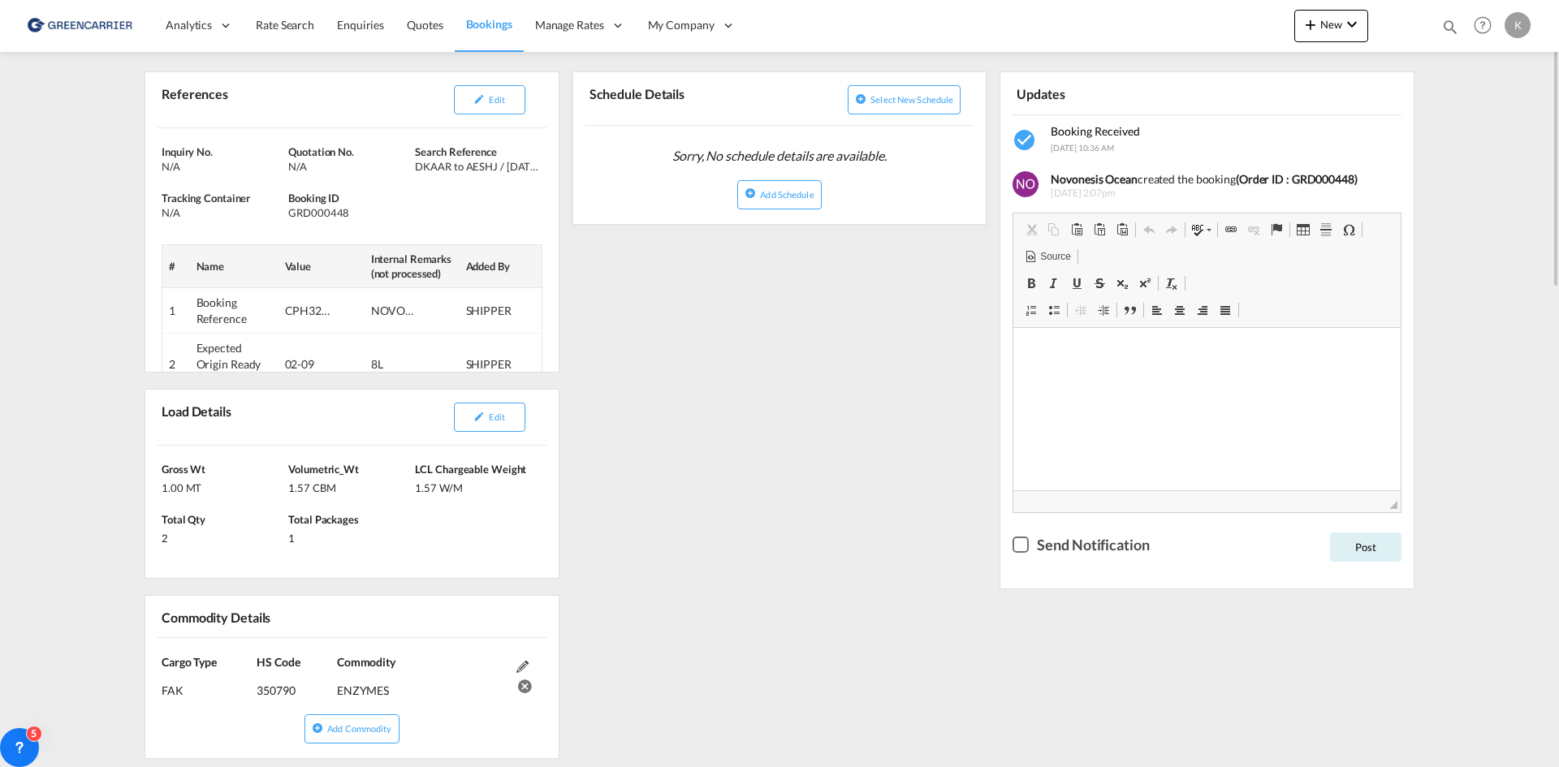
scroll to position [81, 0]
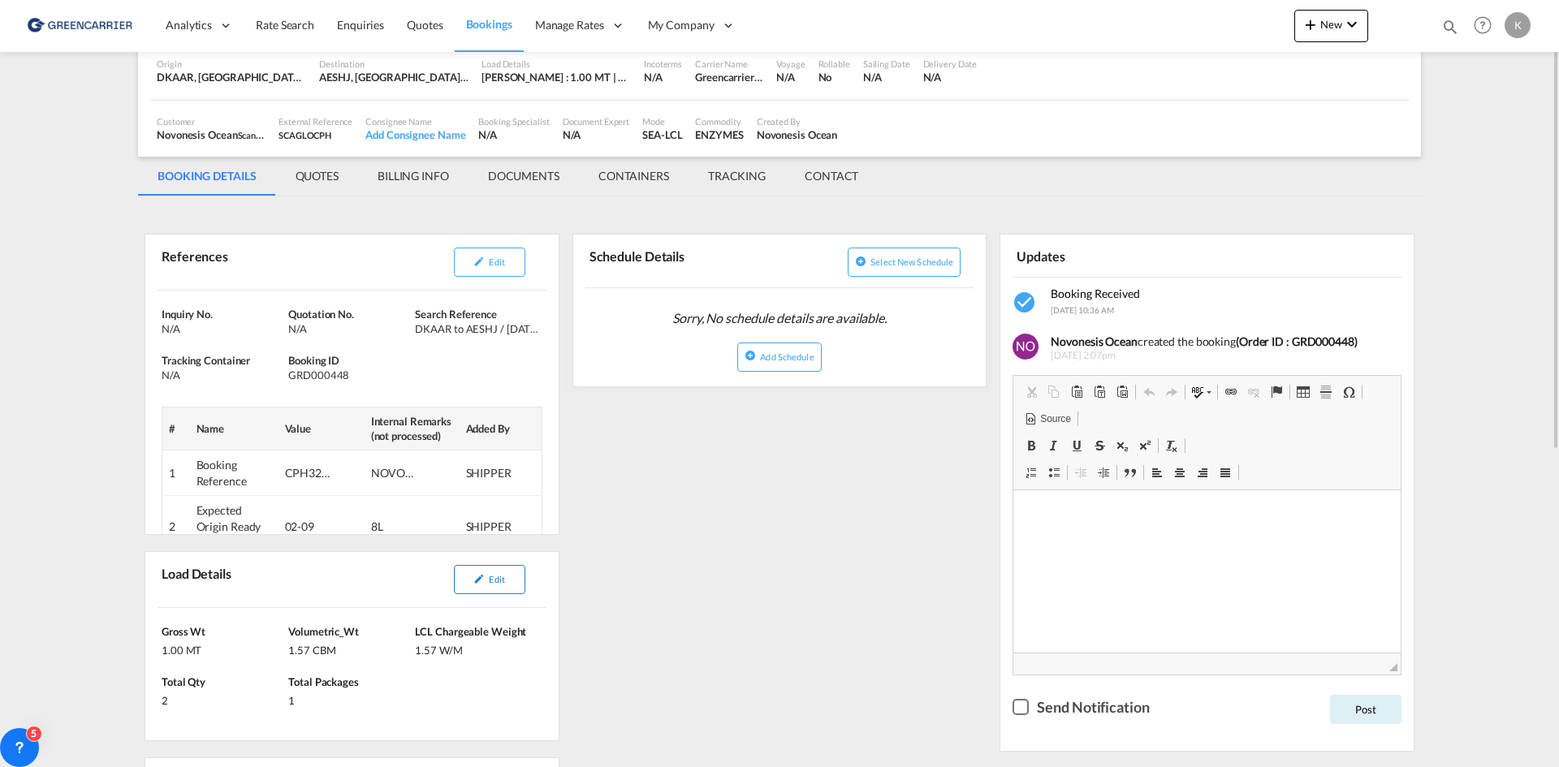
click at [490, 590] on button "Edit" at bounding box center [489, 579] width 71 height 29
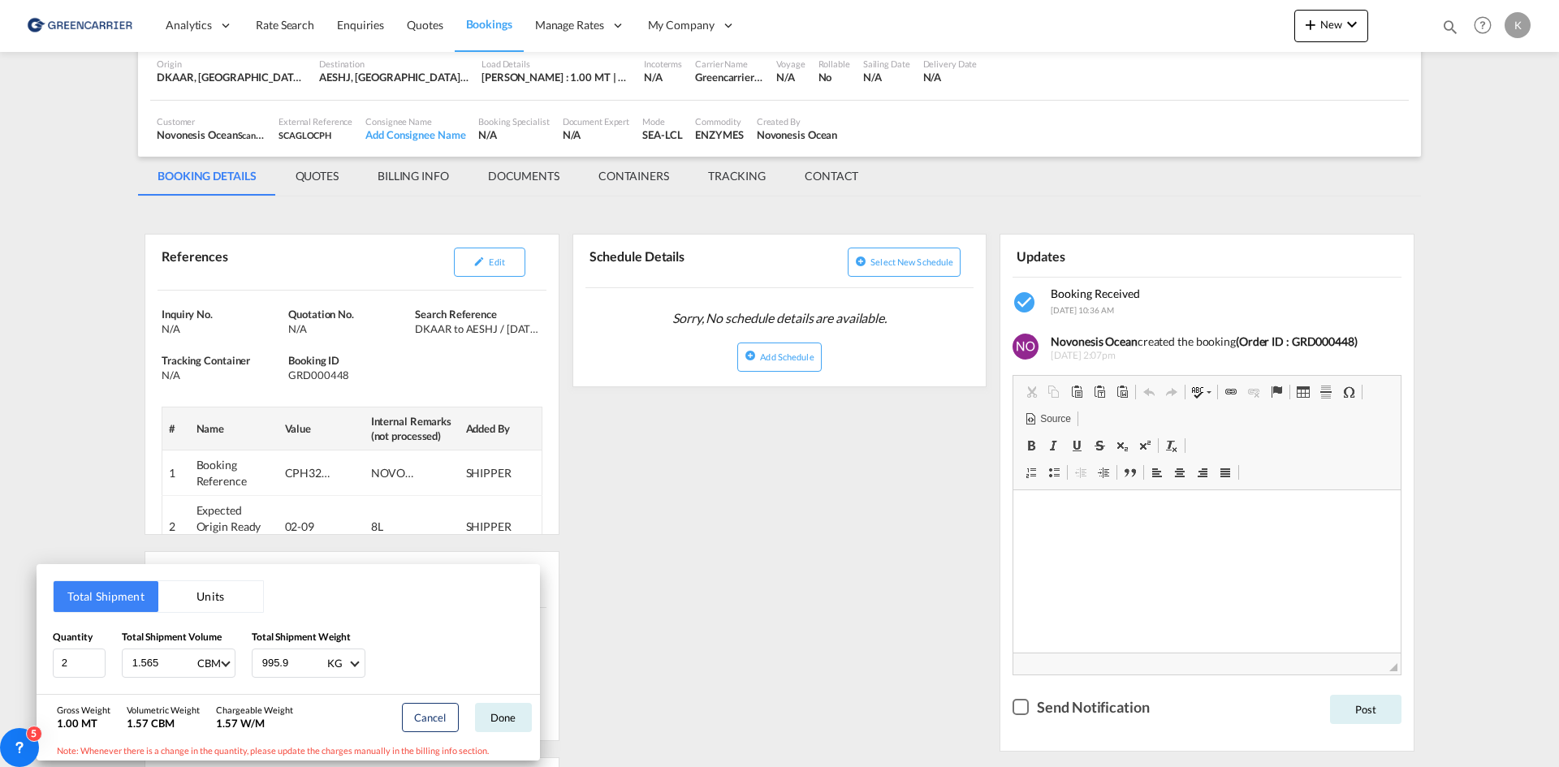
click at [305, 376] on div "Total Shipment Units Quantity 2 Total Shipment Volume 1.565 CBM CBM CFT Total S…" at bounding box center [779, 383] width 1559 height 767
click at [305, 376] on div "GRD000448" at bounding box center [349, 375] width 123 height 15
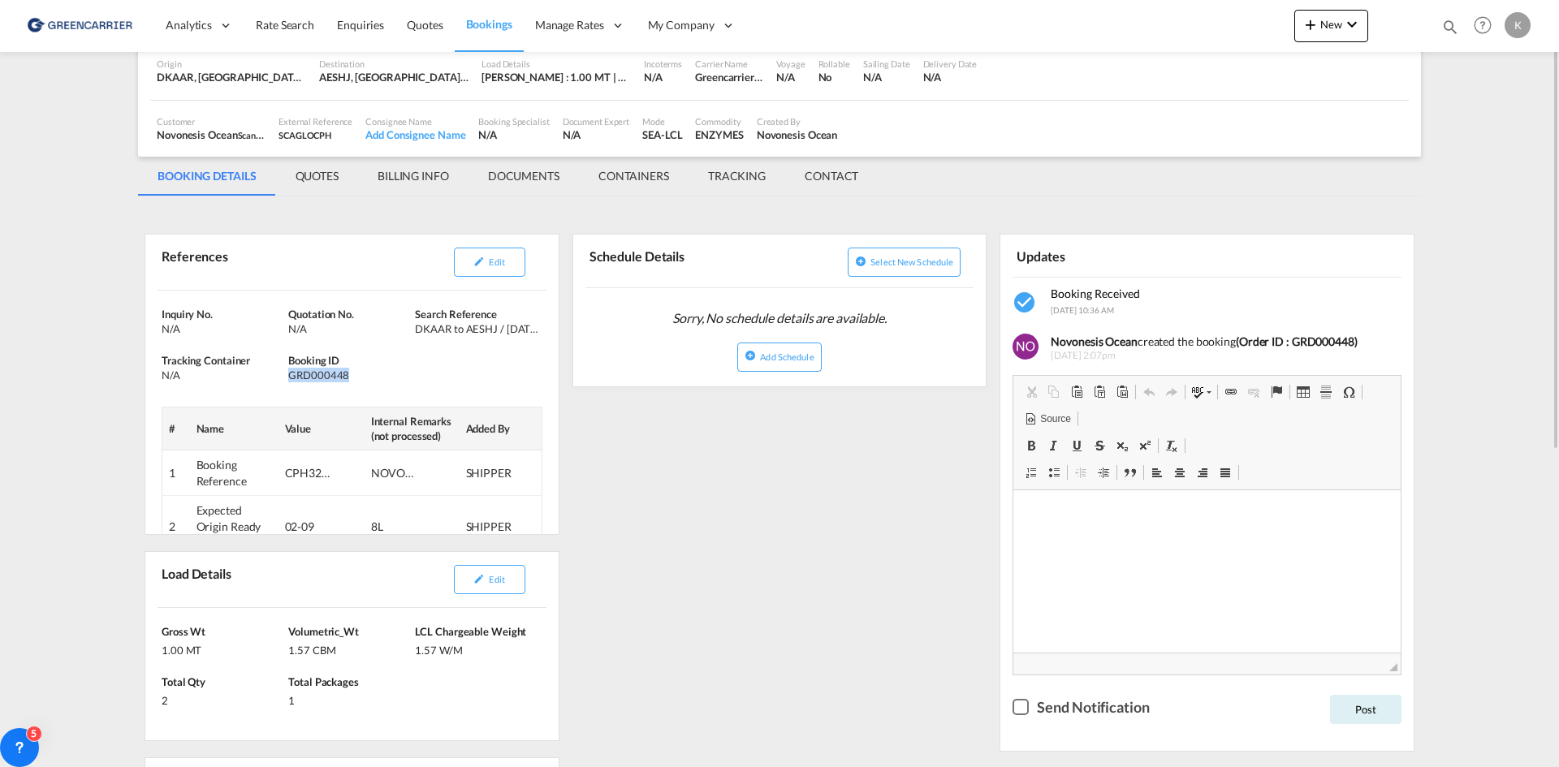
copy div "GRD000448"
click at [506, 263] on button "Edit" at bounding box center [489, 262] width 71 height 29
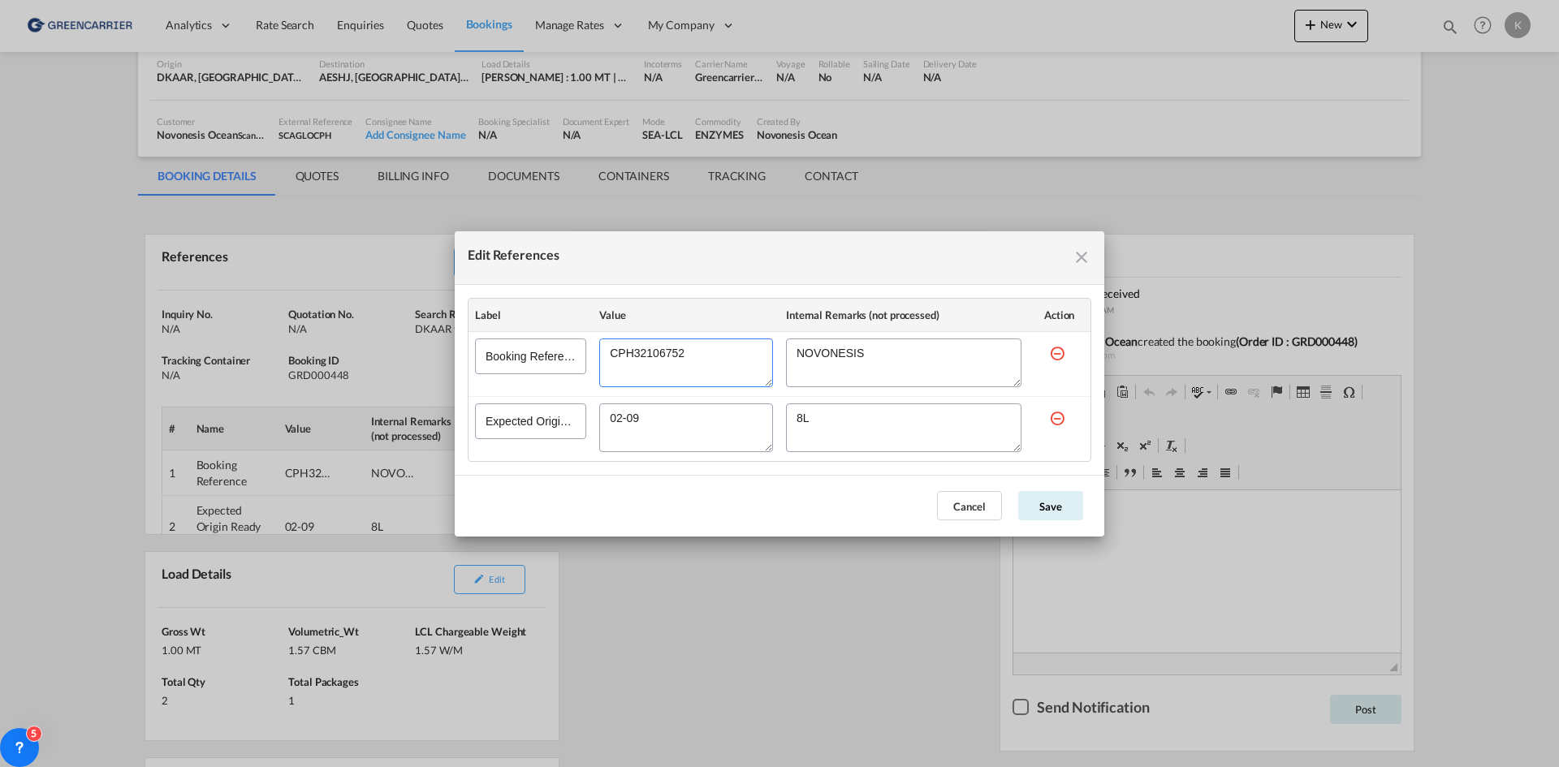
click at [638, 351] on textarea "Edit References" at bounding box center [686, 363] width 174 height 49
drag, startPoint x: 1081, startPoint y: 250, endPoint x: 1213, endPoint y: 218, distance: 135.5
click at [1081, 250] on md-icon "icon-close fg-AAA8AD cursor" at bounding box center [1081, 257] width 19 height 19
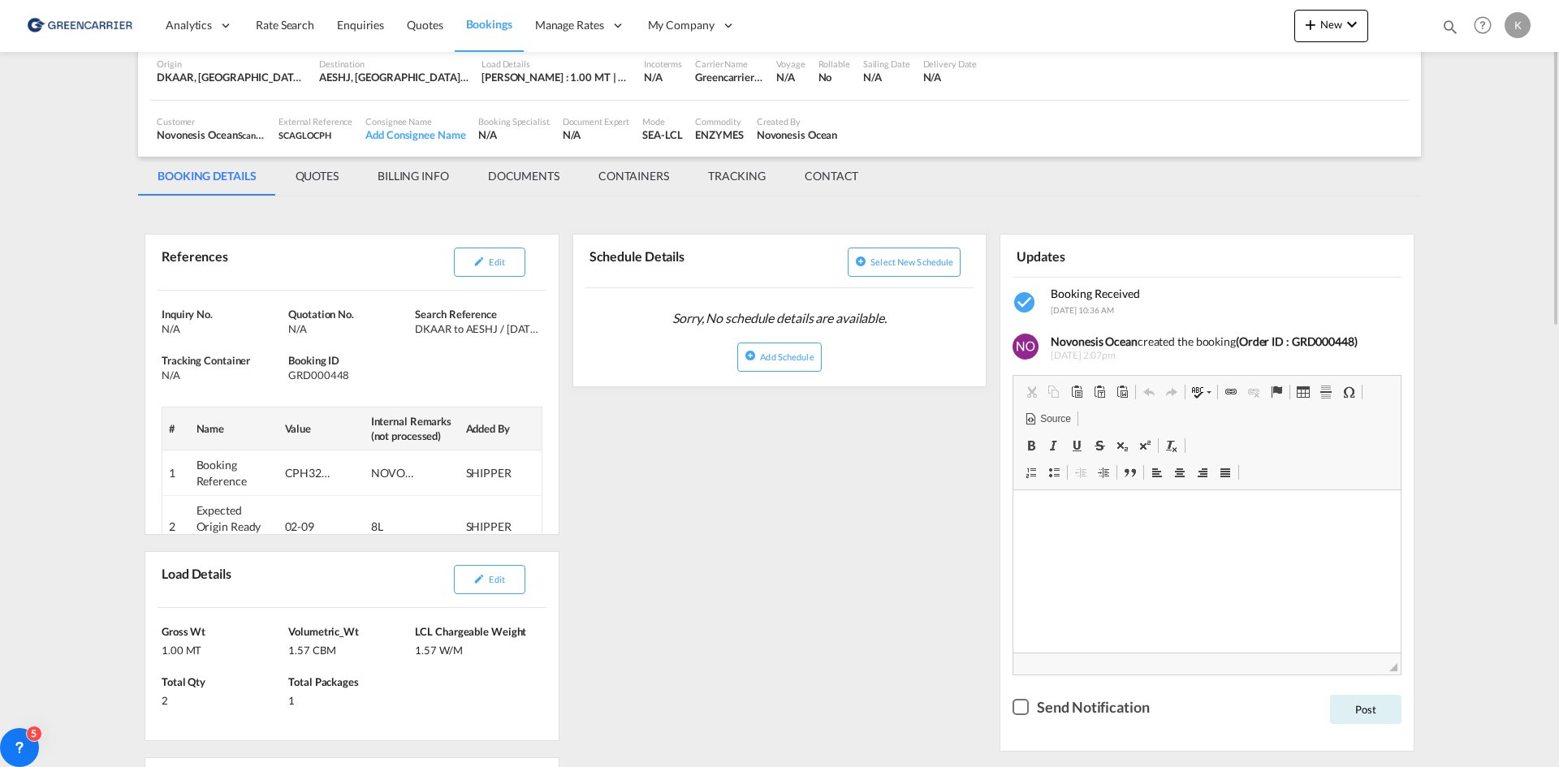
scroll to position [0, 0]
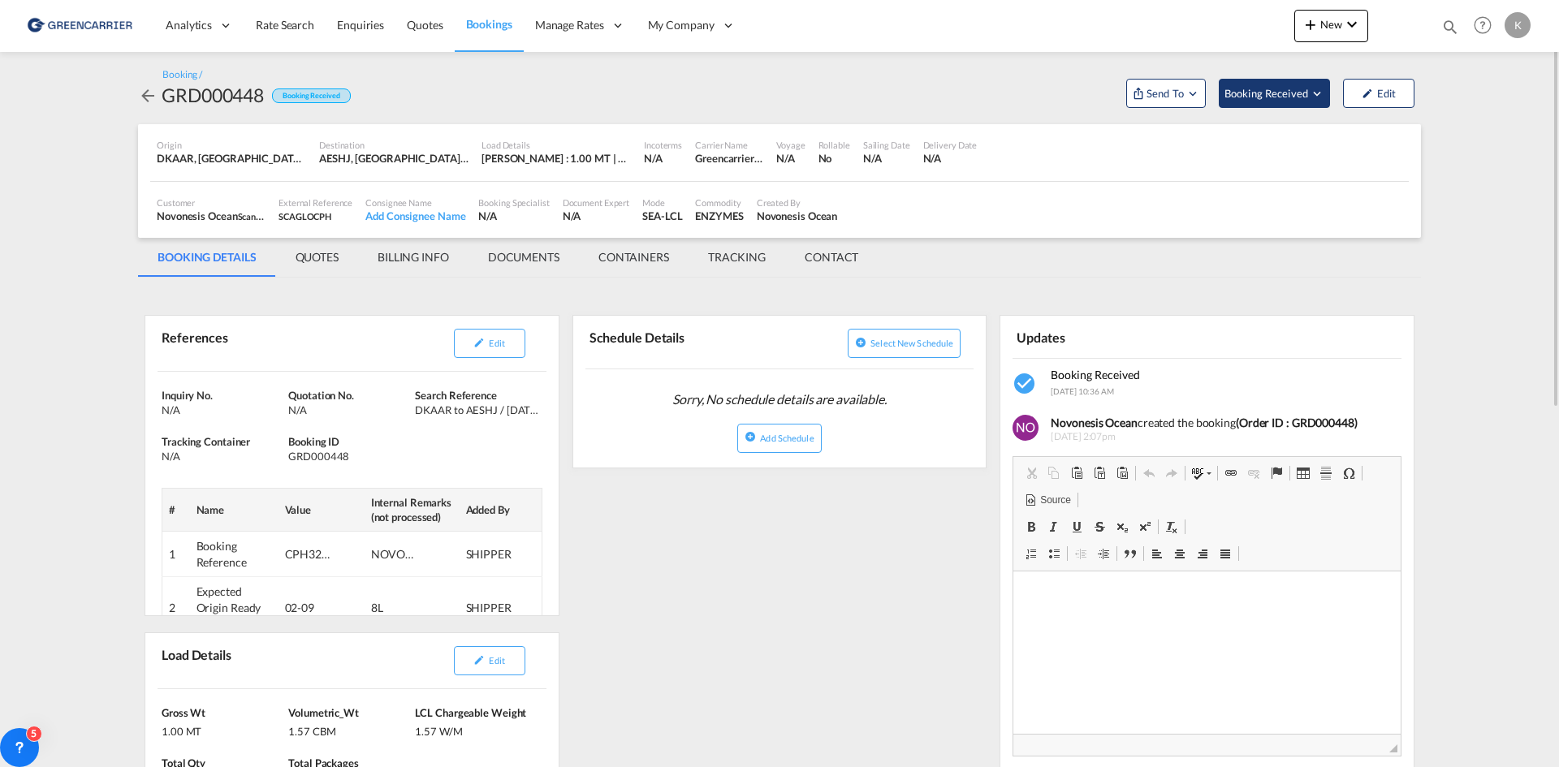
click at [1295, 92] on span "Booking Received" at bounding box center [1267, 93] width 85 height 16
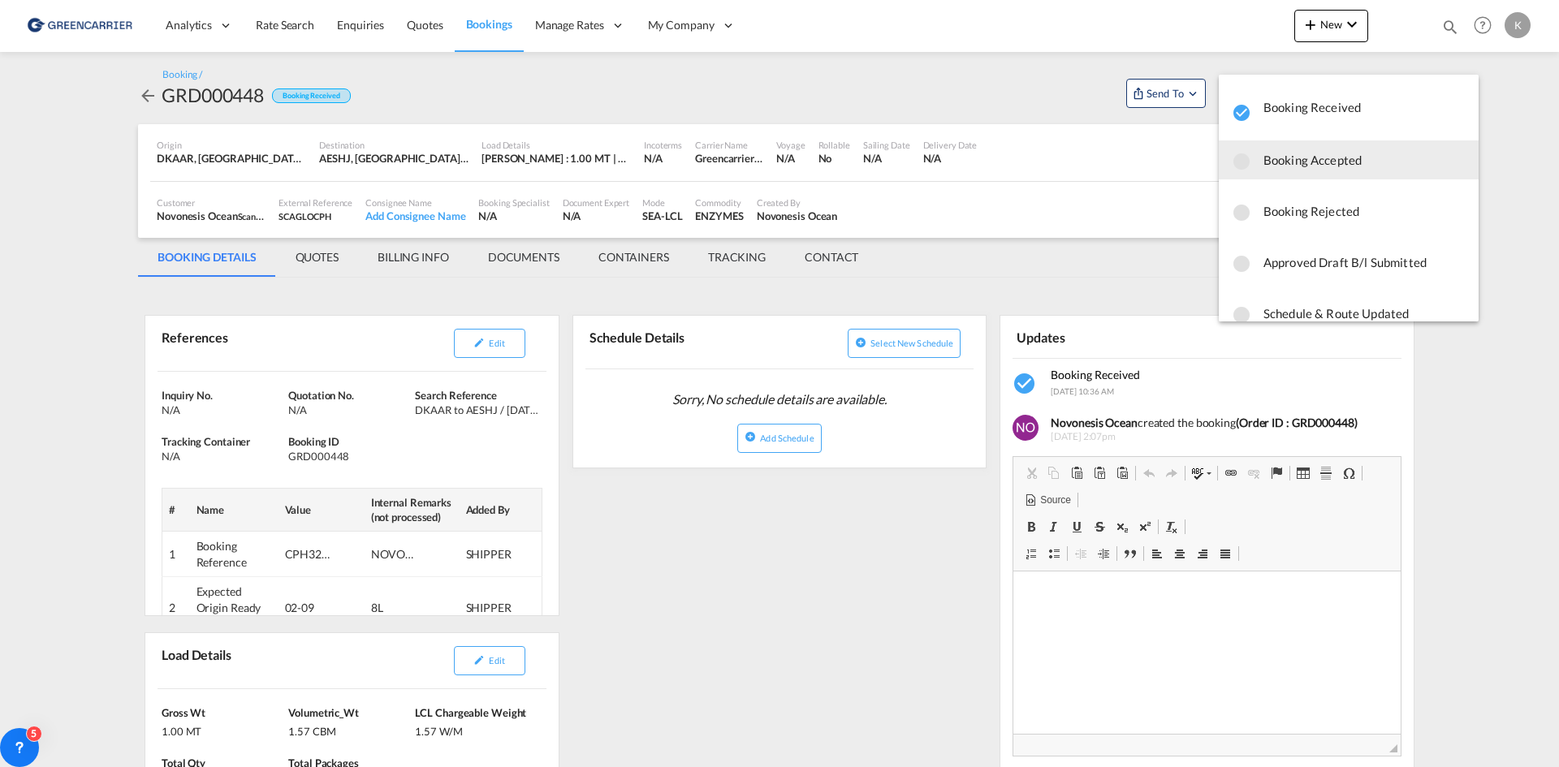
click at [1299, 166] on span "Booking Accepted" at bounding box center [1365, 159] width 202 height 29
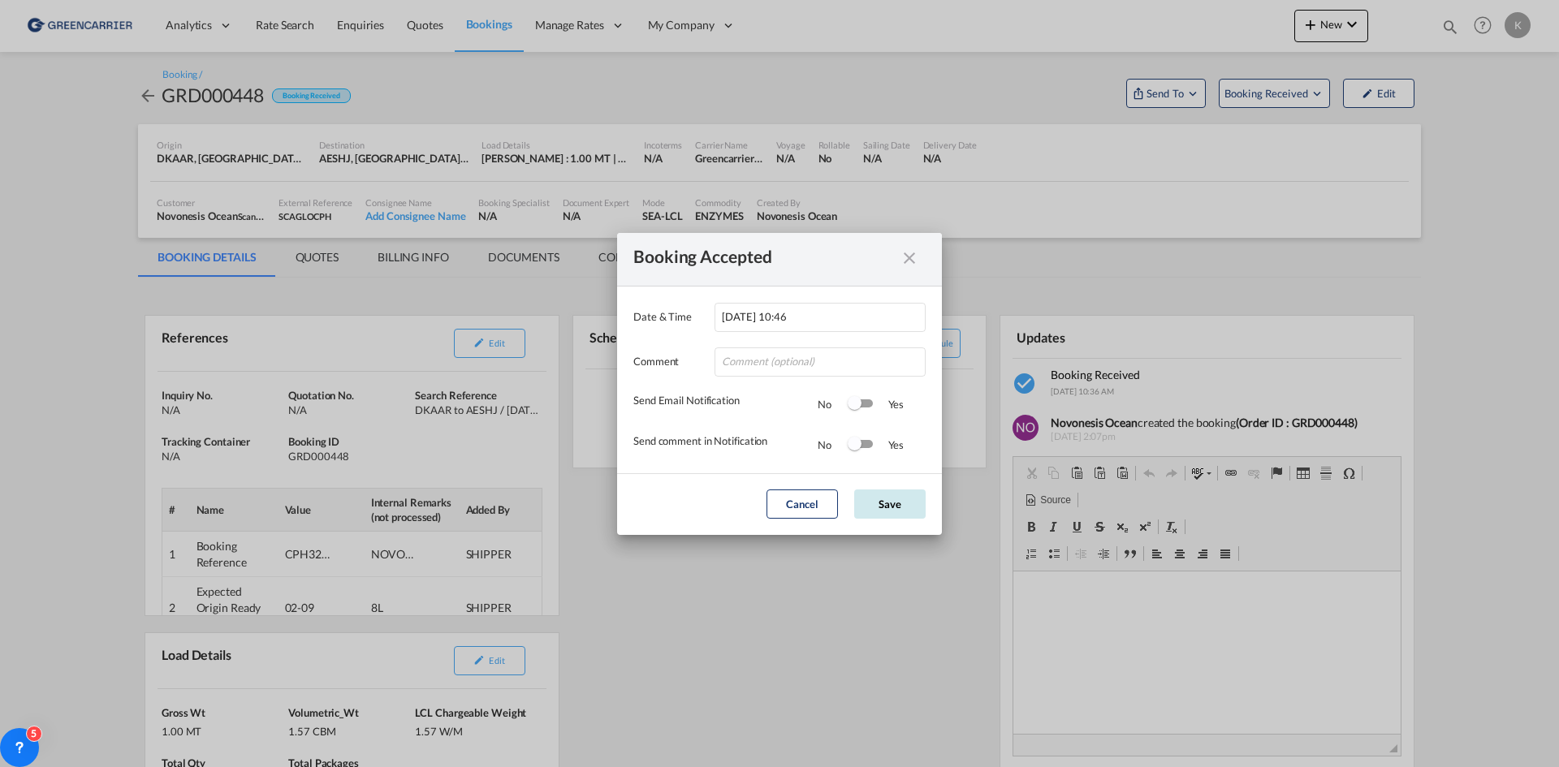
click at [917, 498] on button "Save" at bounding box center [889, 504] width 71 height 29
